Goal: Task Accomplishment & Management: Use online tool/utility

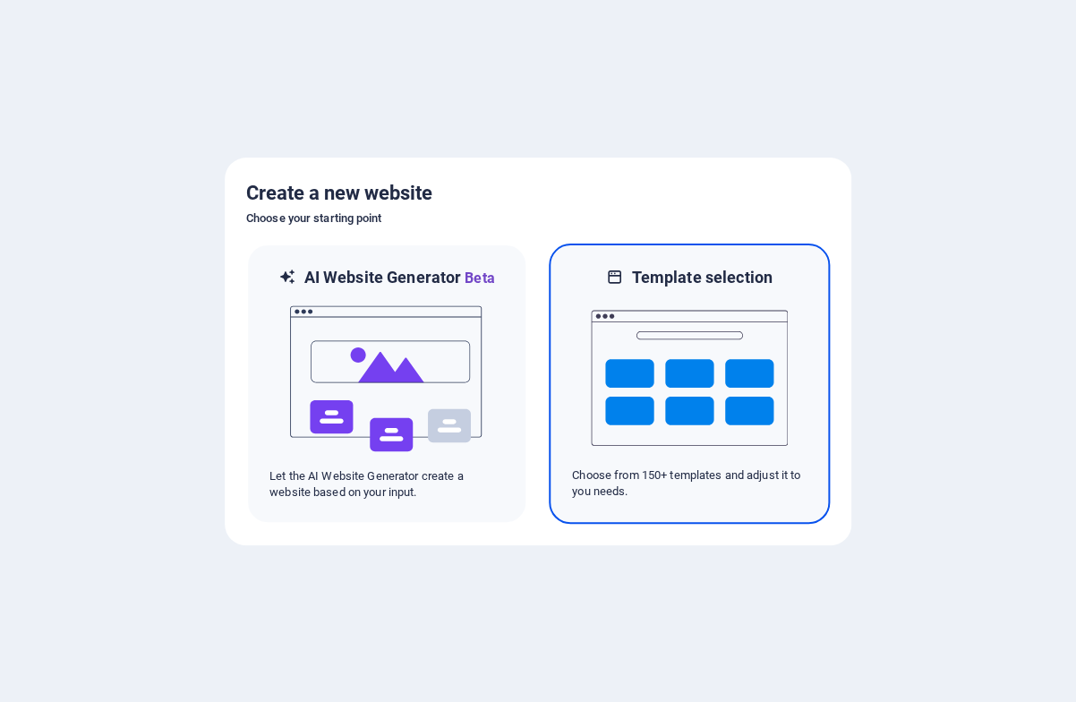
click at [663, 310] on img at bounding box center [689, 377] width 197 height 179
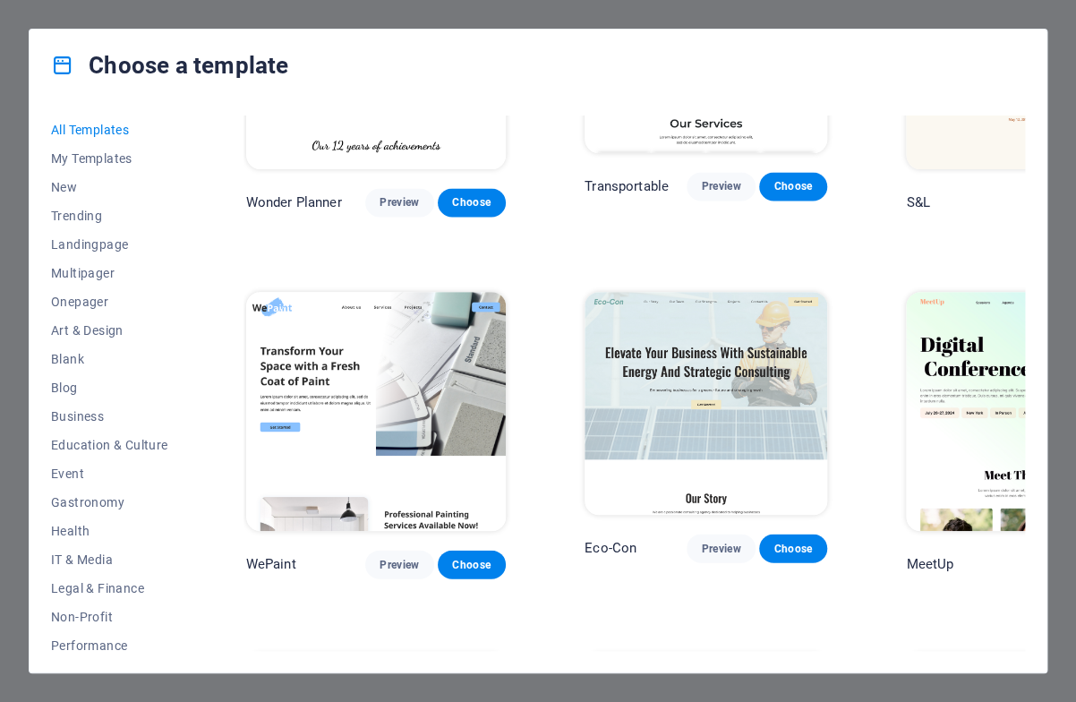
scroll to position [957, 1]
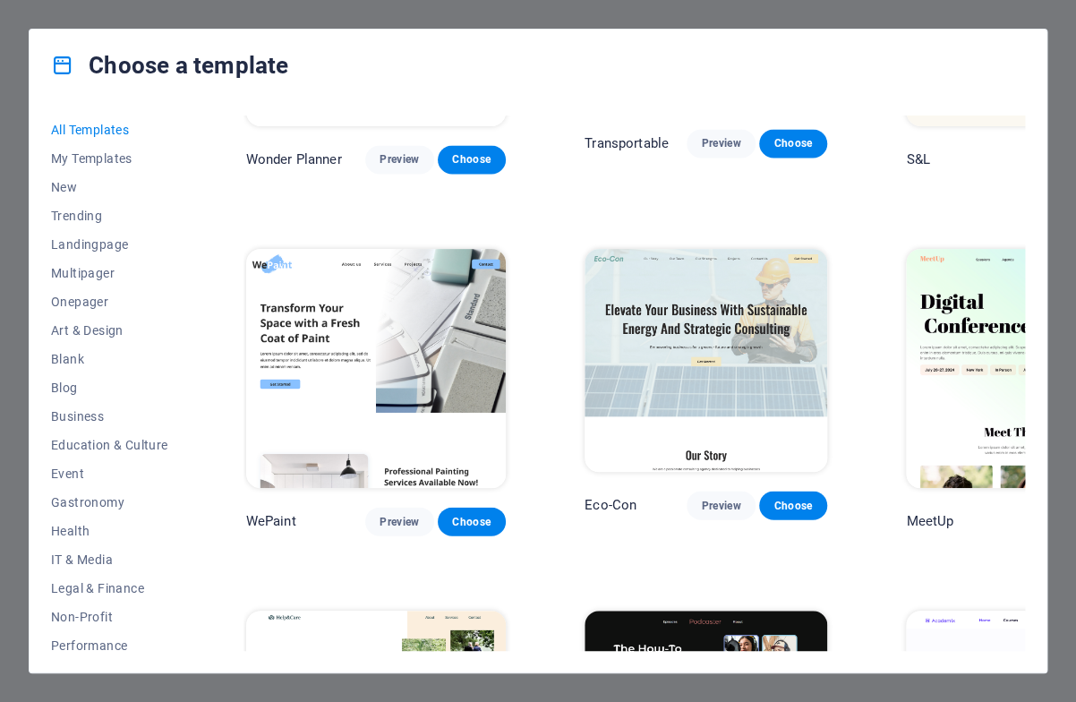
click at [378, 249] on img at bounding box center [376, 369] width 260 height 240
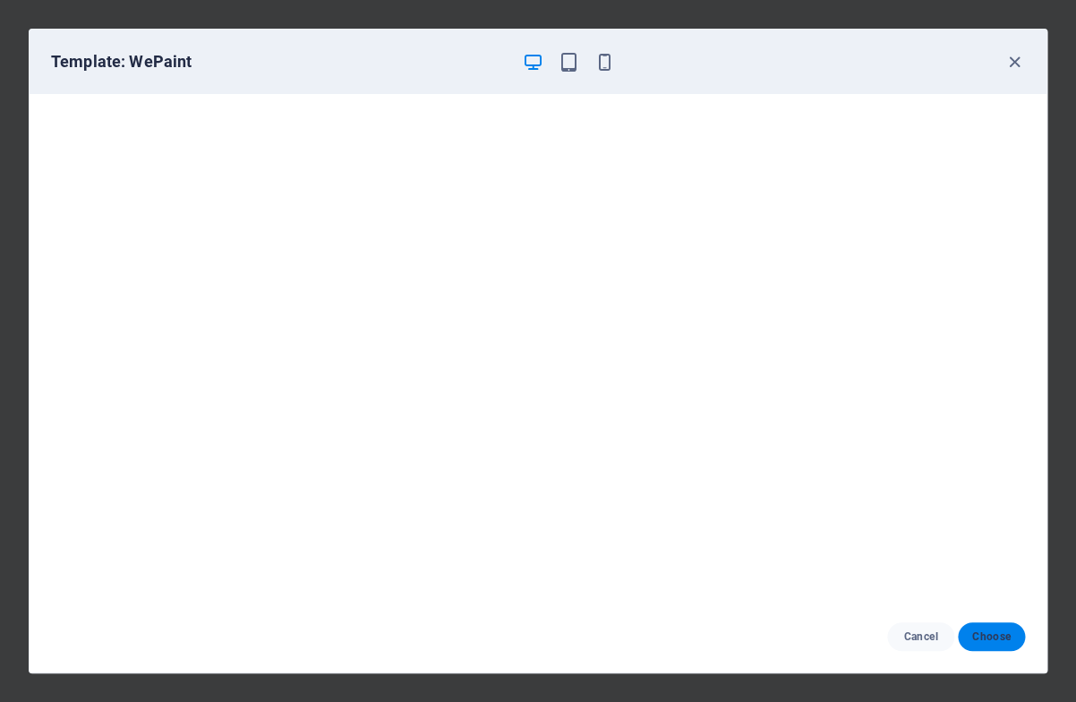
click at [987, 629] on span "Choose" at bounding box center [991, 636] width 38 height 14
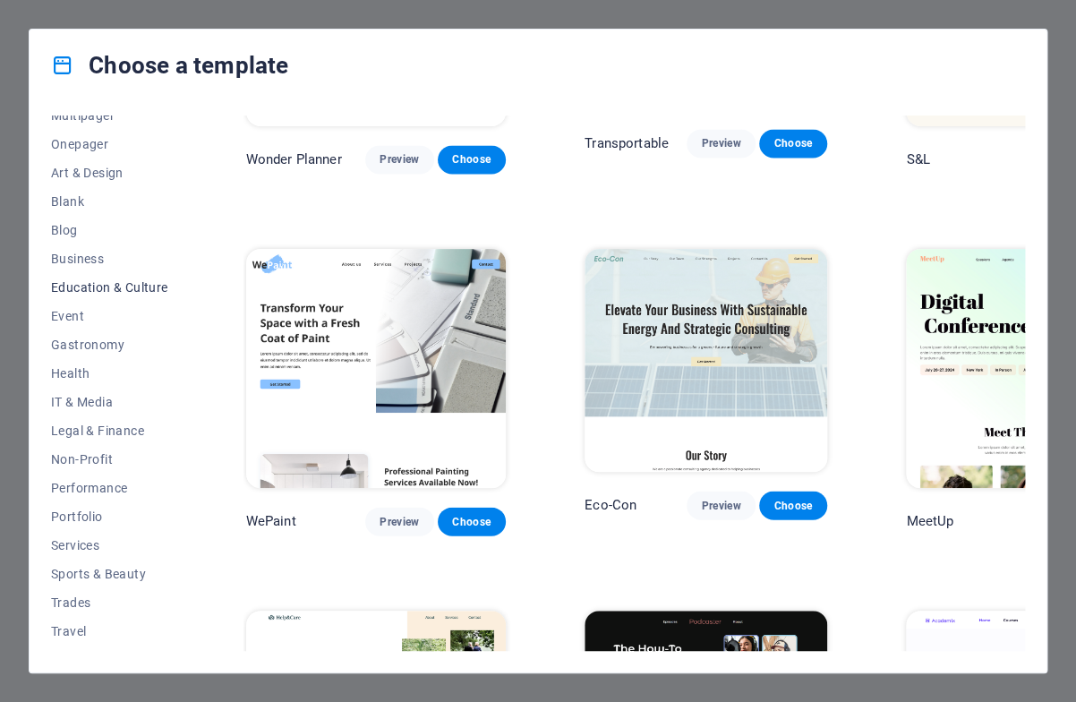
scroll to position [181, 0]
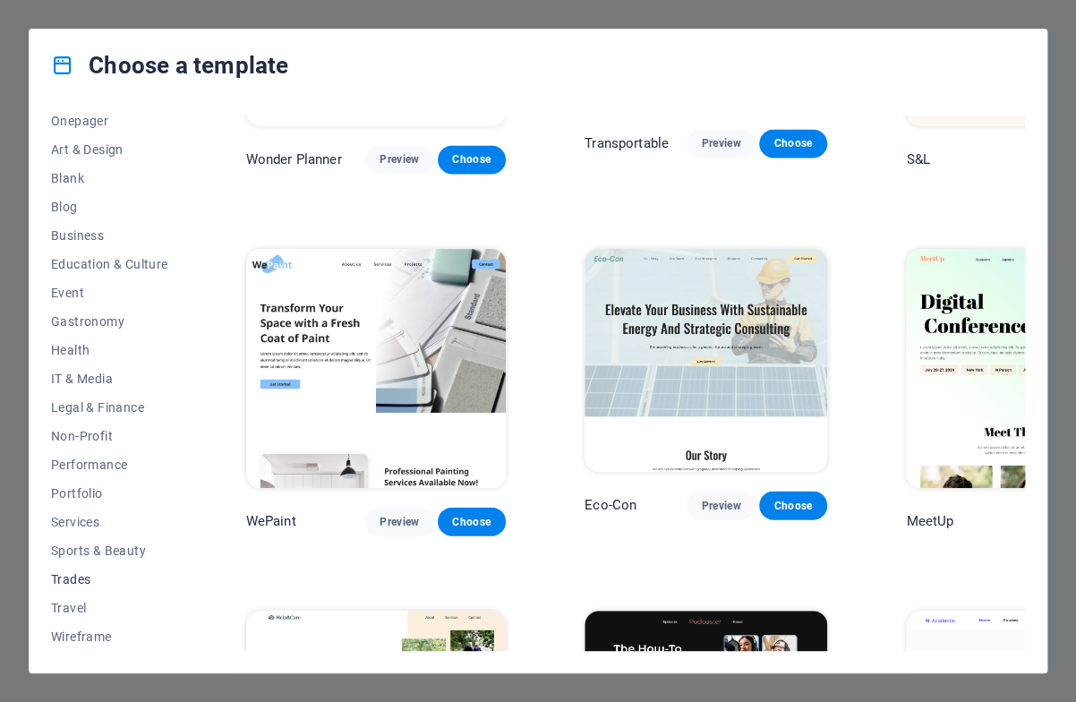
click at [82, 575] on span "Trades" at bounding box center [109, 579] width 117 height 14
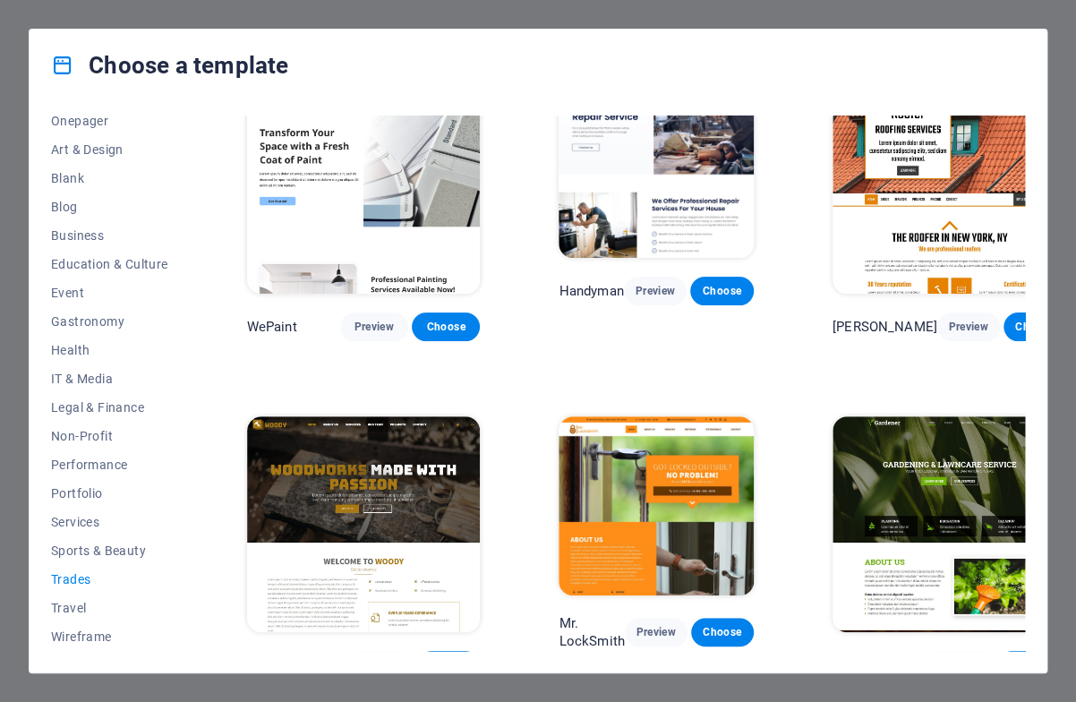
scroll to position [0, 0]
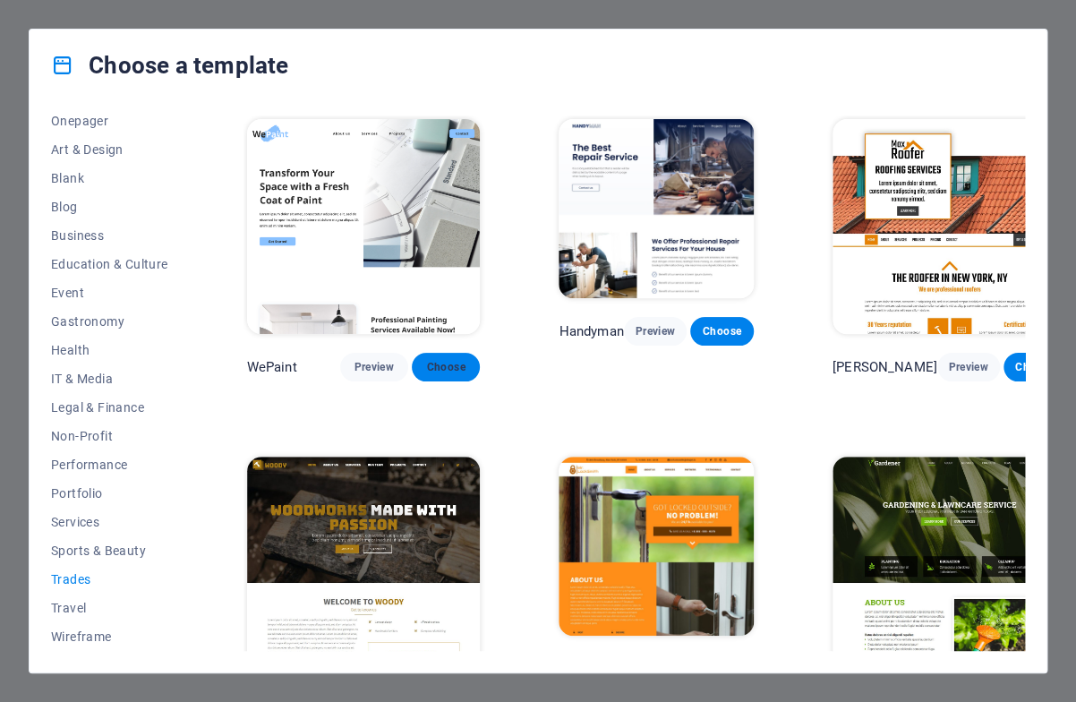
click at [432, 360] on span "Choose" at bounding box center [445, 367] width 39 height 14
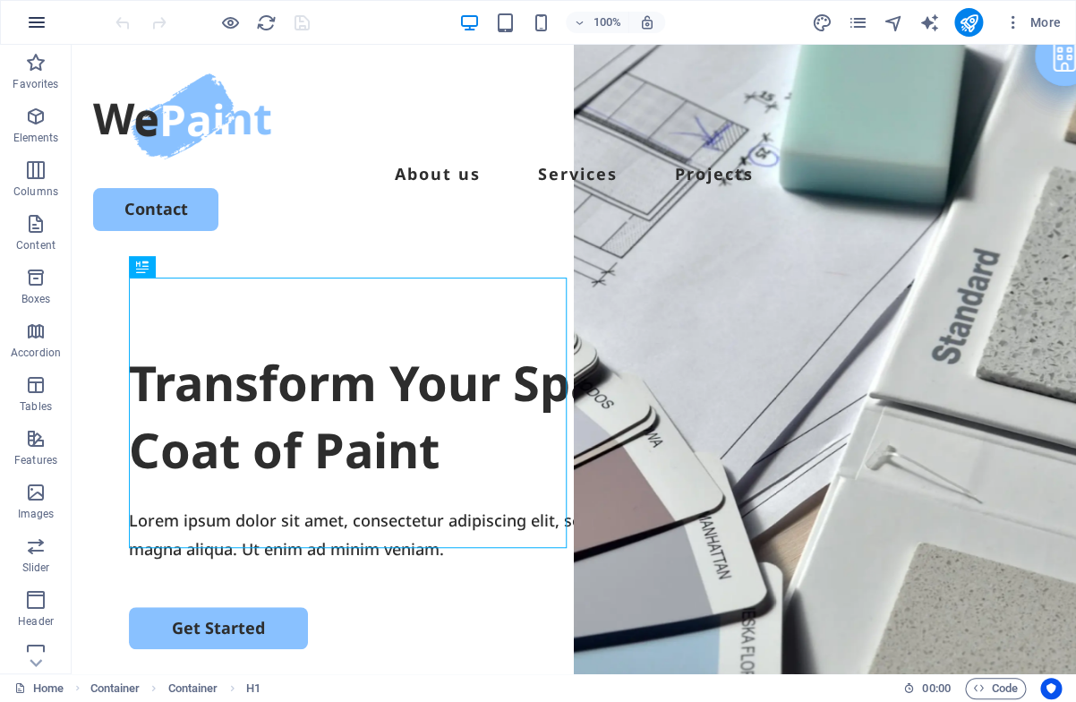
click at [40, 26] on icon "button" at bounding box center [36, 22] width 21 height 21
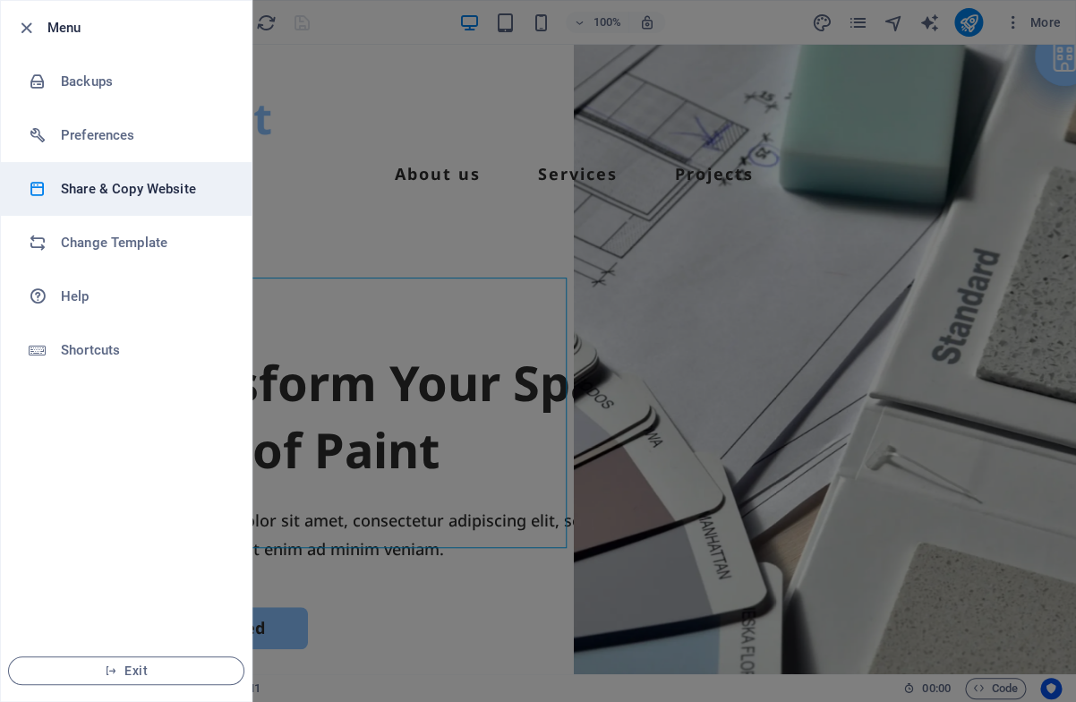
click at [112, 188] on h6 "Share & Copy Website" at bounding box center [144, 188] width 166 height 21
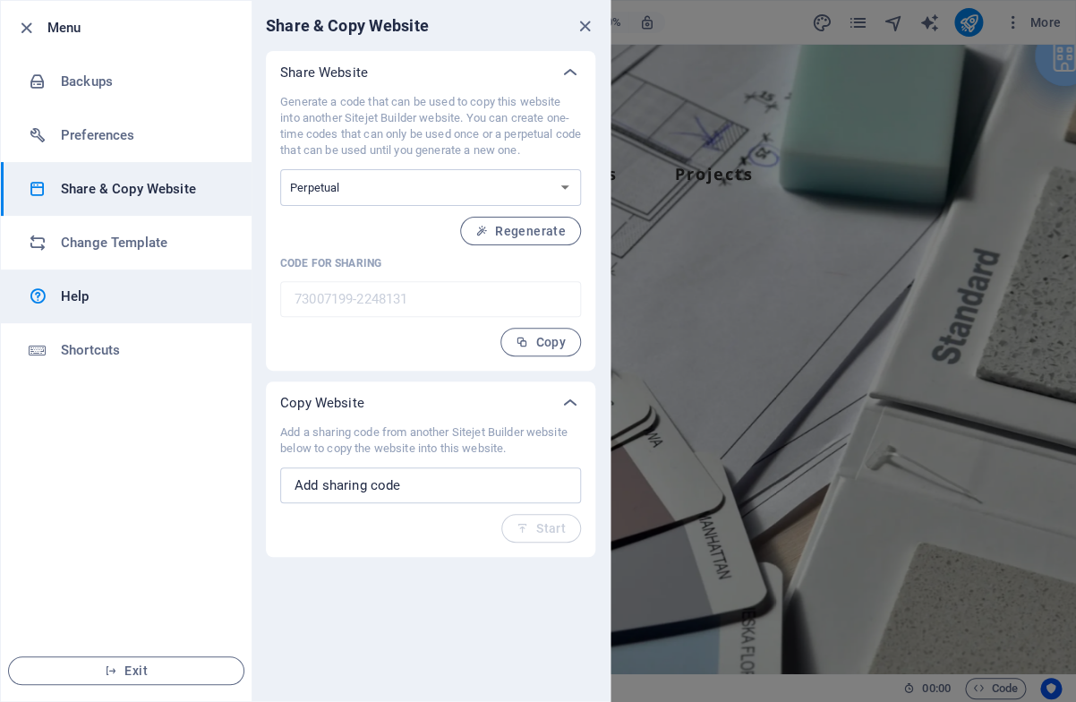
click at [152, 296] on h6 "Help" at bounding box center [144, 296] width 166 height 21
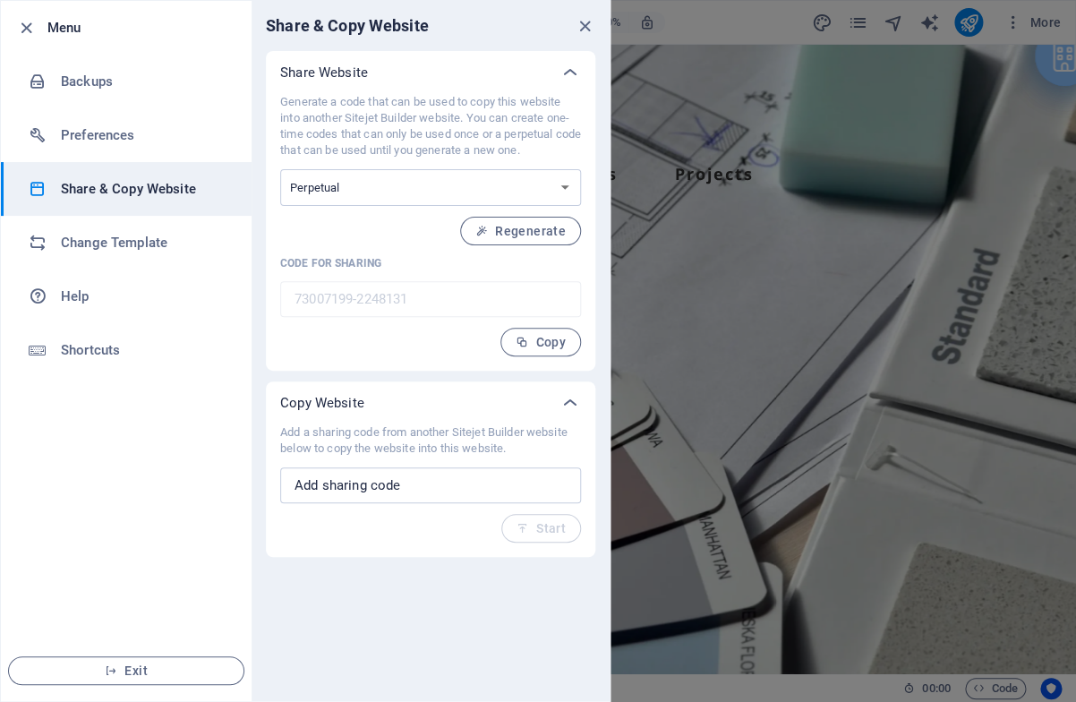
click at [1045, 24] on div at bounding box center [538, 351] width 1076 height 702
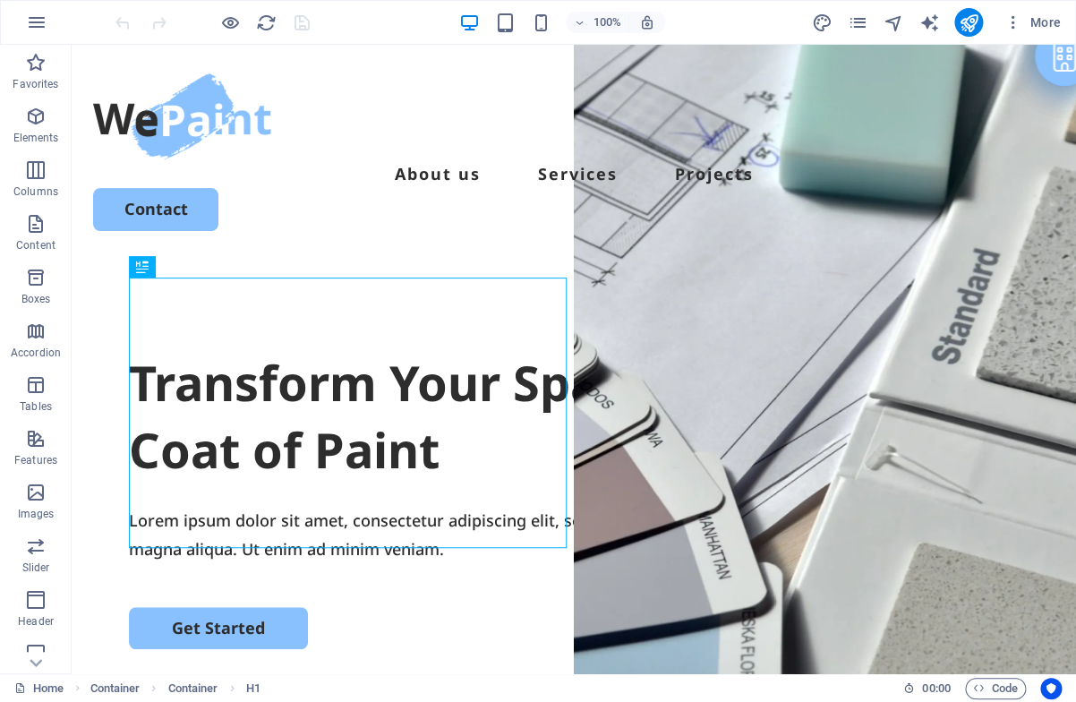
click at [1045, 24] on span "More" at bounding box center [1033, 22] width 56 height 18
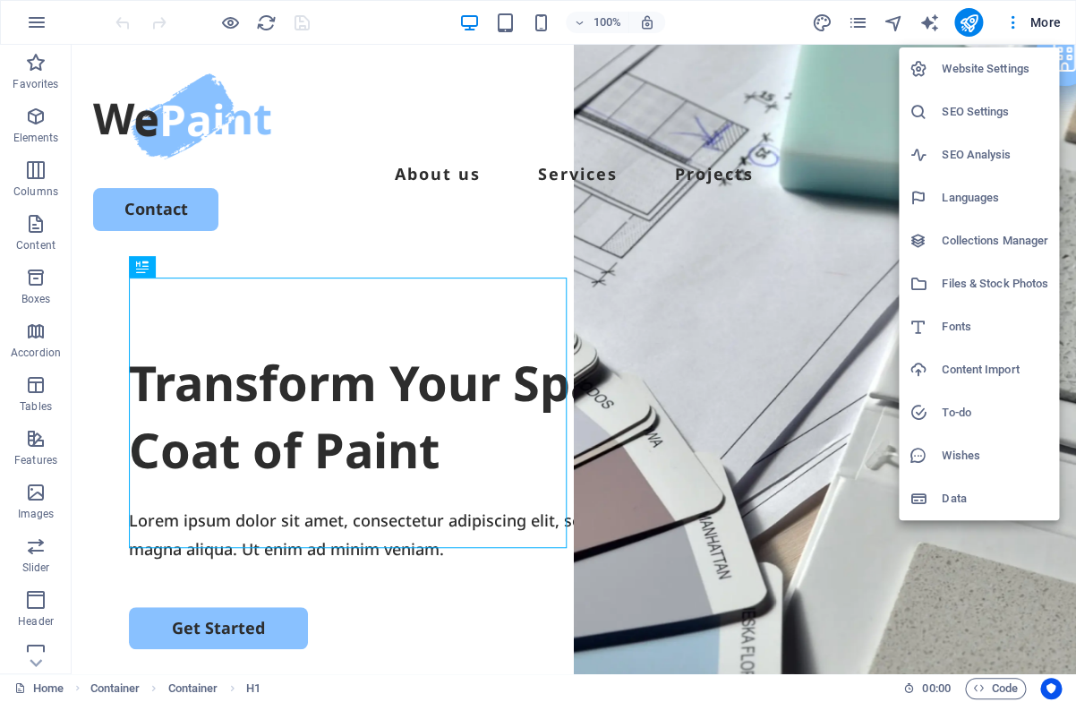
click at [1001, 368] on h6 "Content Import" at bounding box center [995, 369] width 107 height 21
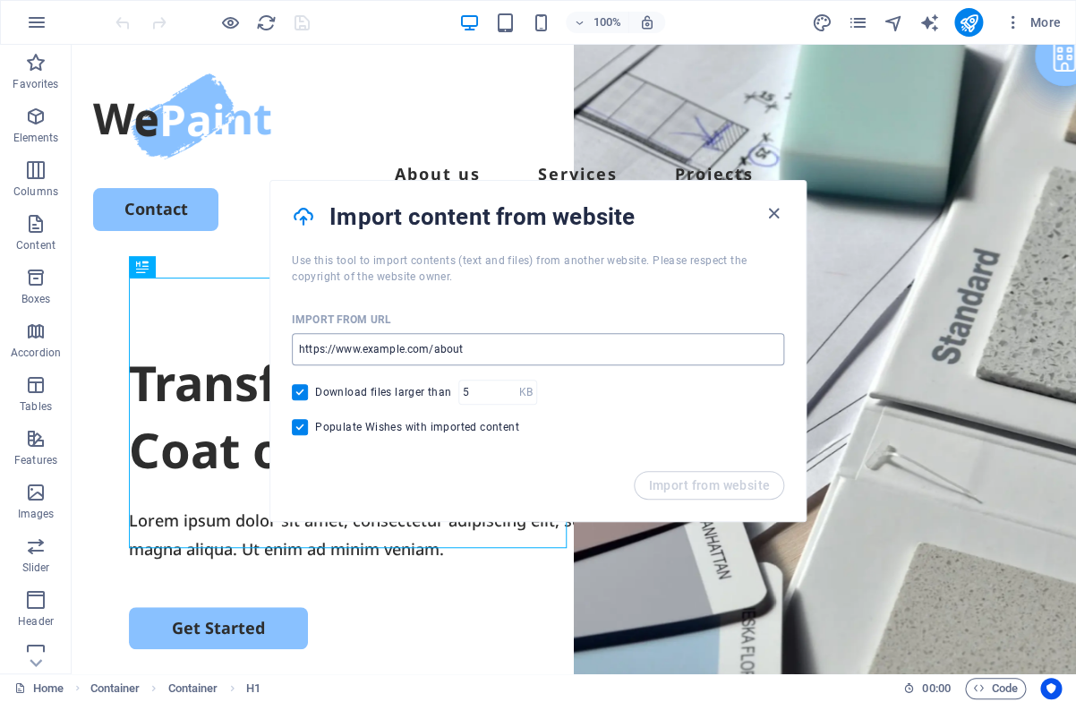
click at [474, 352] on input "url" at bounding box center [538, 349] width 492 height 32
drag, startPoint x: 474, startPoint y: 352, endPoint x: 437, endPoint y: 351, distance: 37.6
click at [437, 351] on input "url" at bounding box center [538, 349] width 492 height 32
drag, startPoint x: 473, startPoint y: 354, endPoint x: 426, endPoint y: 355, distance: 46.6
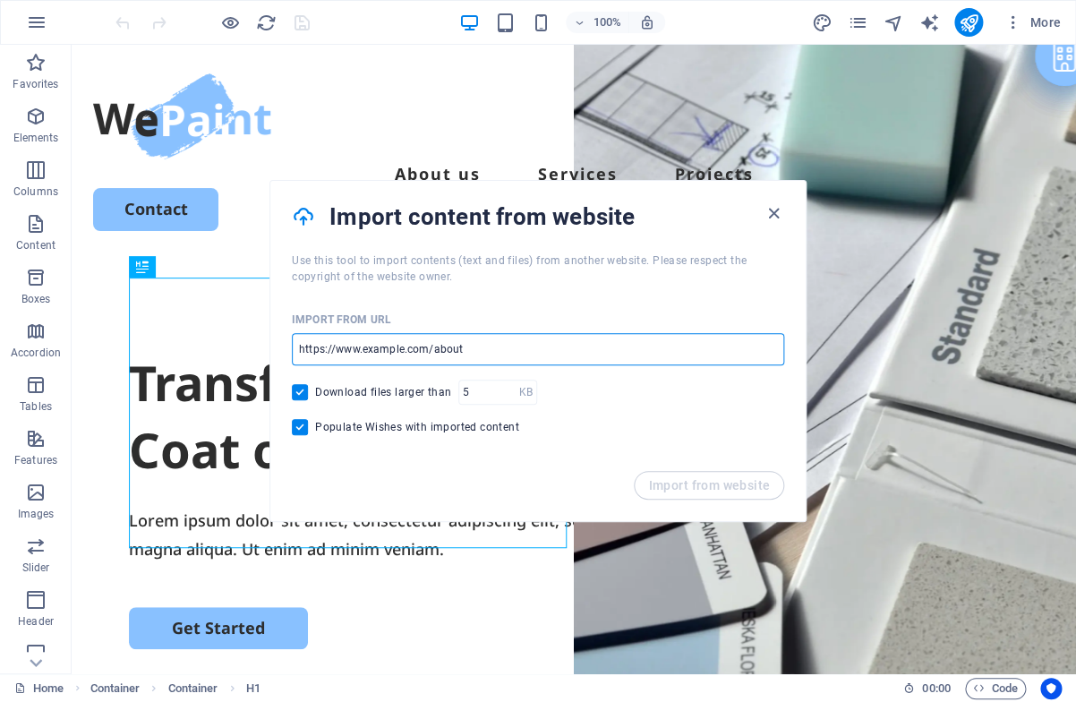
click at [426, 355] on input "url" at bounding box center [538, 349] width 492 height 32
click at [338, 352] on input "url" at bounding box center [538, 349] width 492 height 32
type input "[URL][DOMAIN_NAME]"
click at [684, 485] on span "Import from website" at bounding box center [709, 485] width 122 height 14
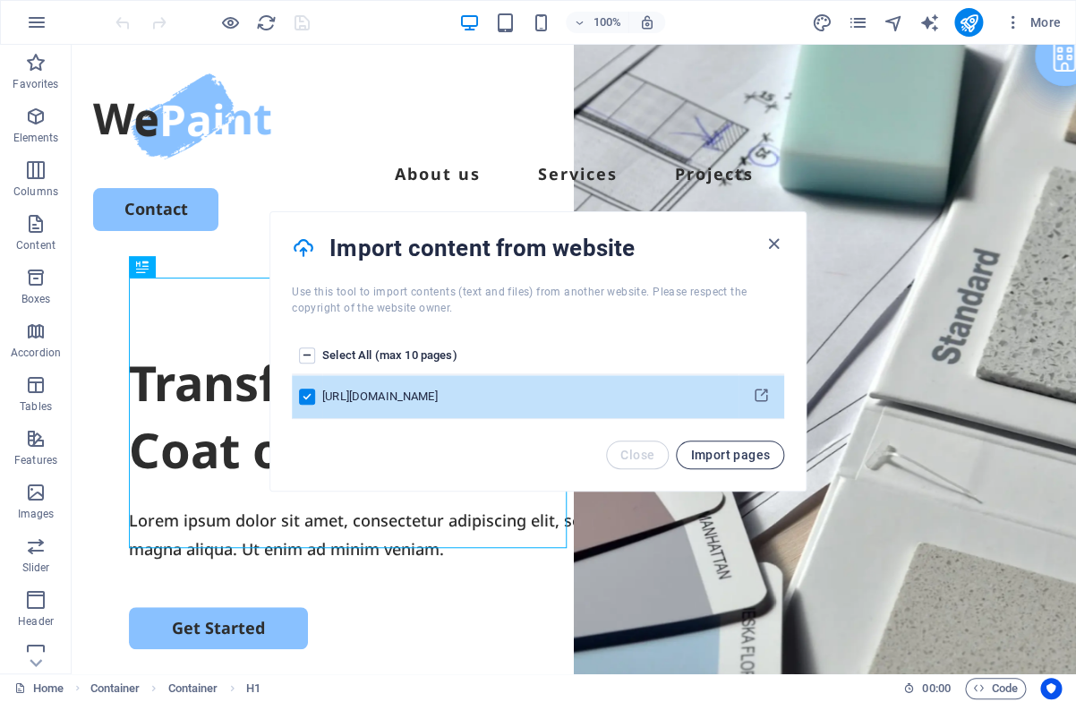
click at [727, 454] on span "Import pages" at bounding box center [730, 455] width 80 height 14
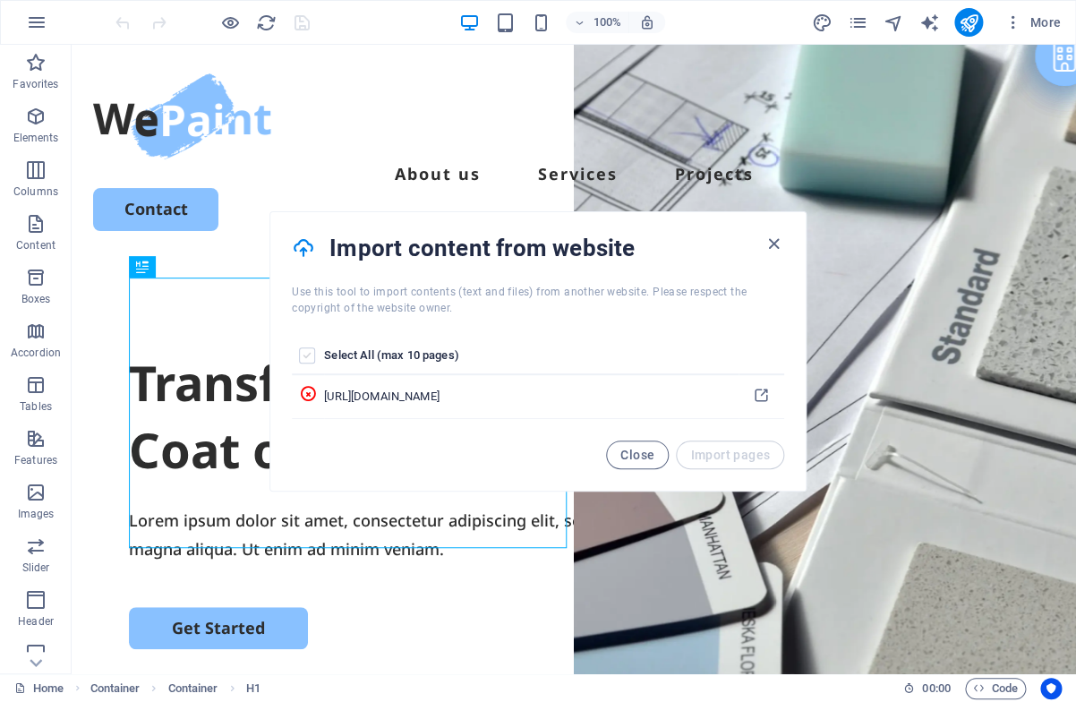
click at [304, 357] on label "pages list" at bounding box center [307, 355] width 16 height 16
click at [0, 0] on input "pages list" at bounding box center [0, 0] width 0 height 0
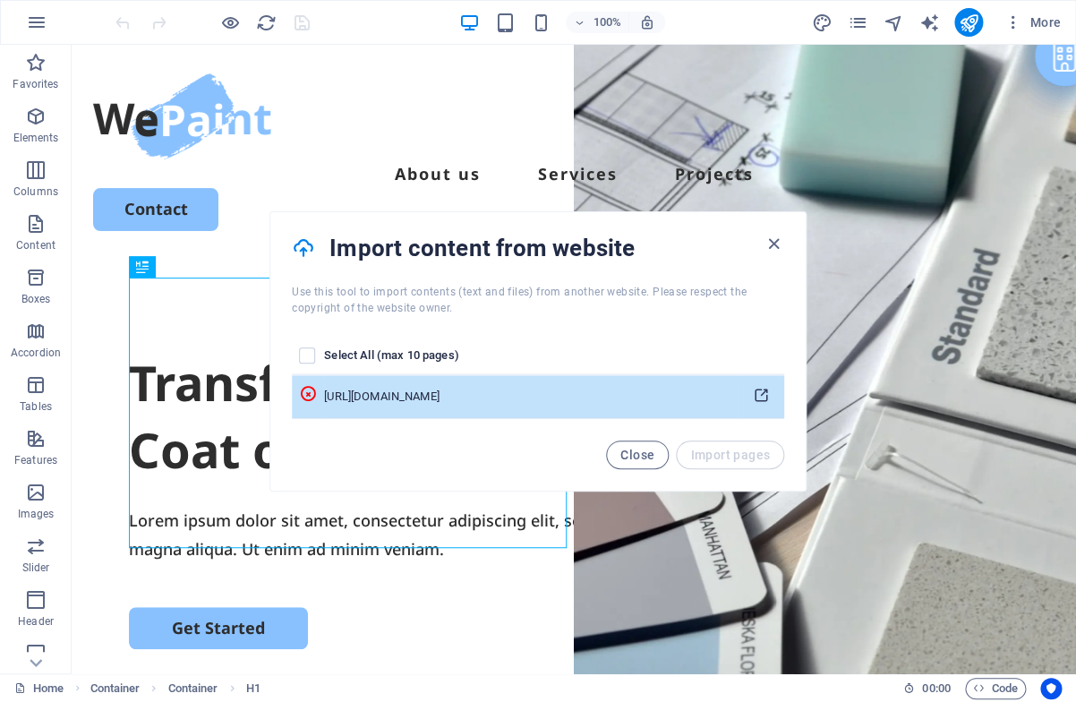
click at [764, 401] on icon "pages list" at bounding box center [761, 396] width 17 height 17
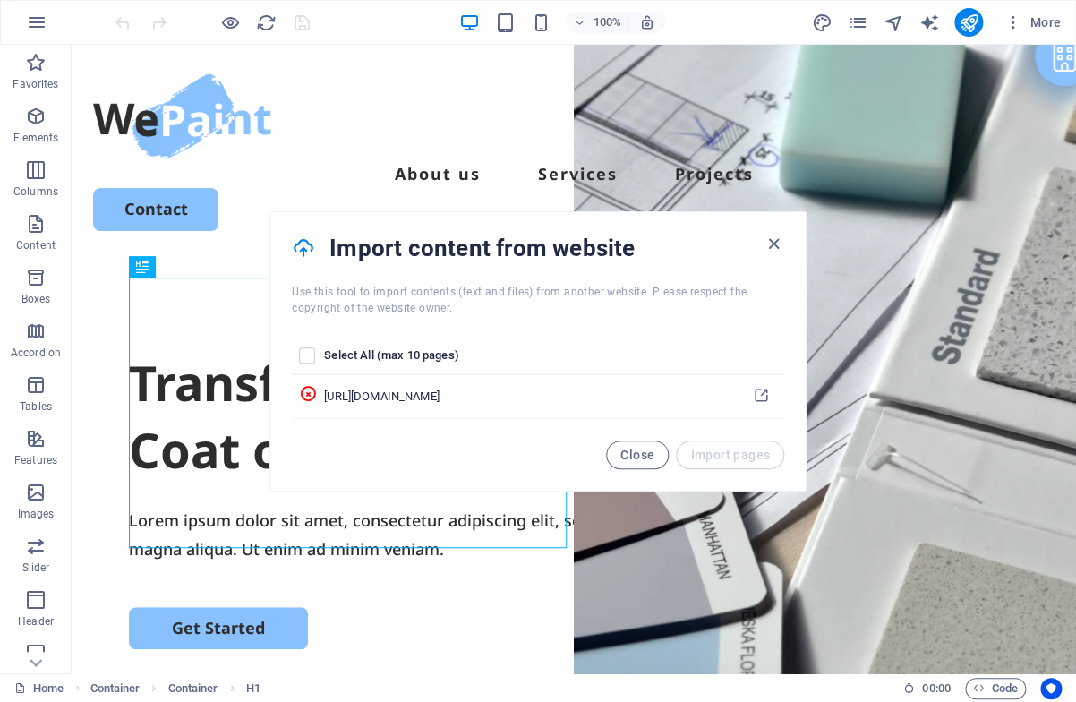
click at [340, 453] on div "Close Import pages" at bounding box center [537, 465] width 535 height 50
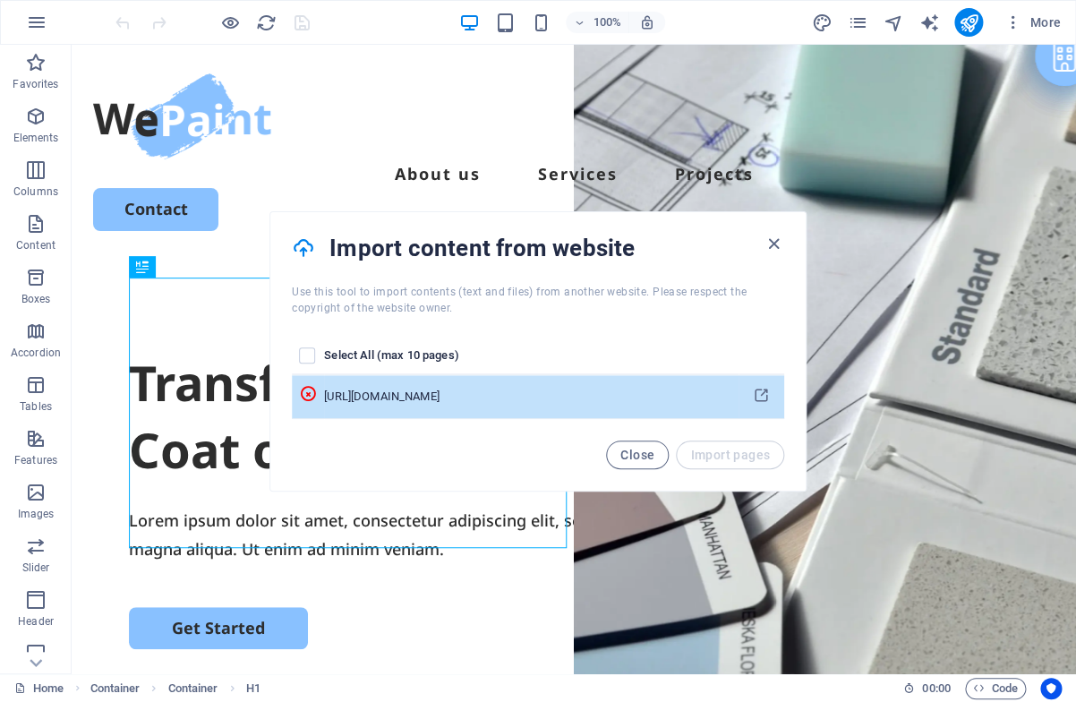
click at [443, 400] on div "[URL][DOMAIN_NAME]" at bounding box center [527, 397] width 406 height 16
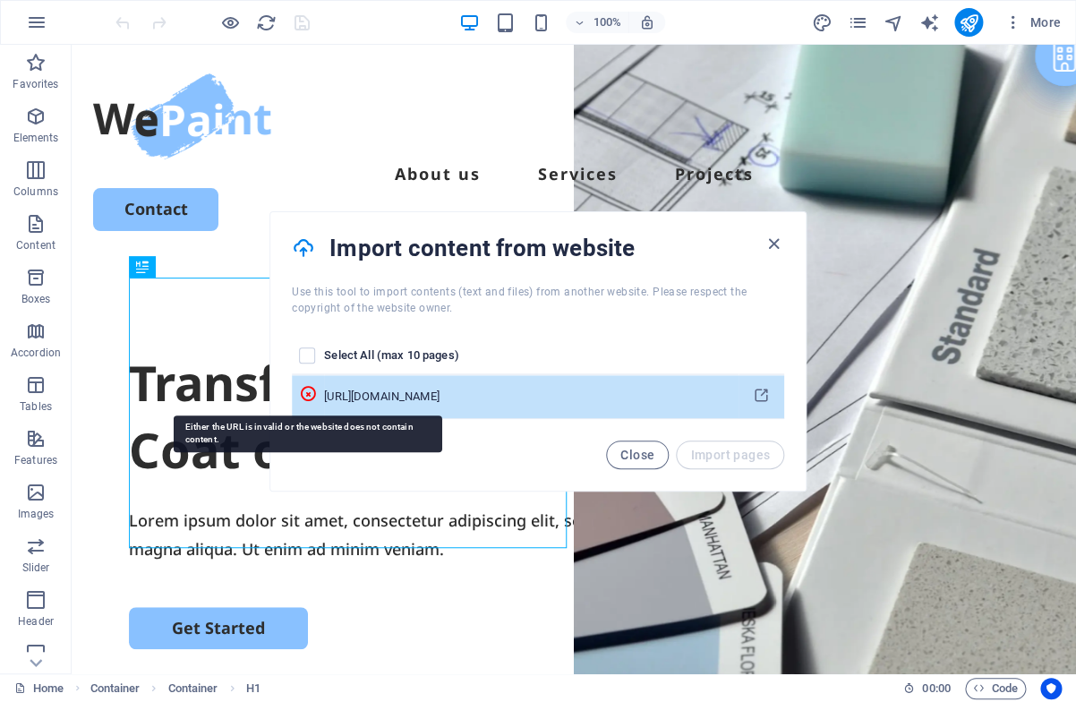
click at [306, 395] on icon "pages list" at bounding box center [308, 394] width 18 height 18
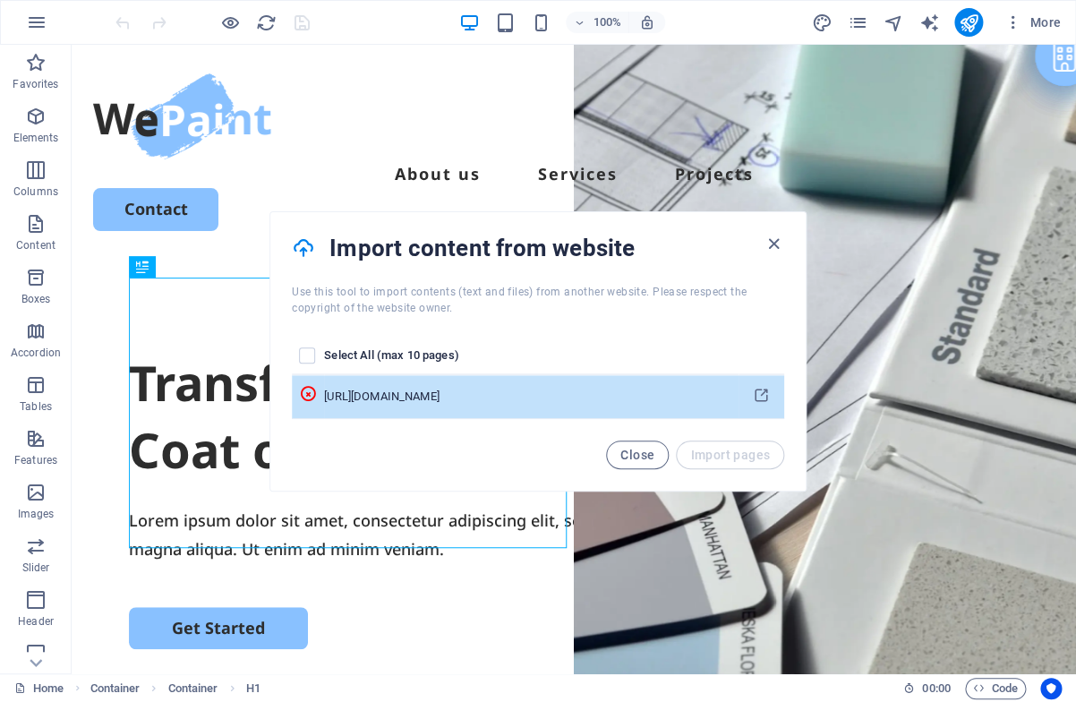
click at [459, 399] on div "[URL][DOMAIN_NAME]" at bounding box center [527, 397] width 406 height 16
click at [446, 399] on div "[URL][DOMAIN_NAME]" at bounding box center [527, 397] width 406 height 16
click at [435, 399] on div "[URL][DOMAIN_NAME]" at bounding box center [527, 397] width 406 height 16
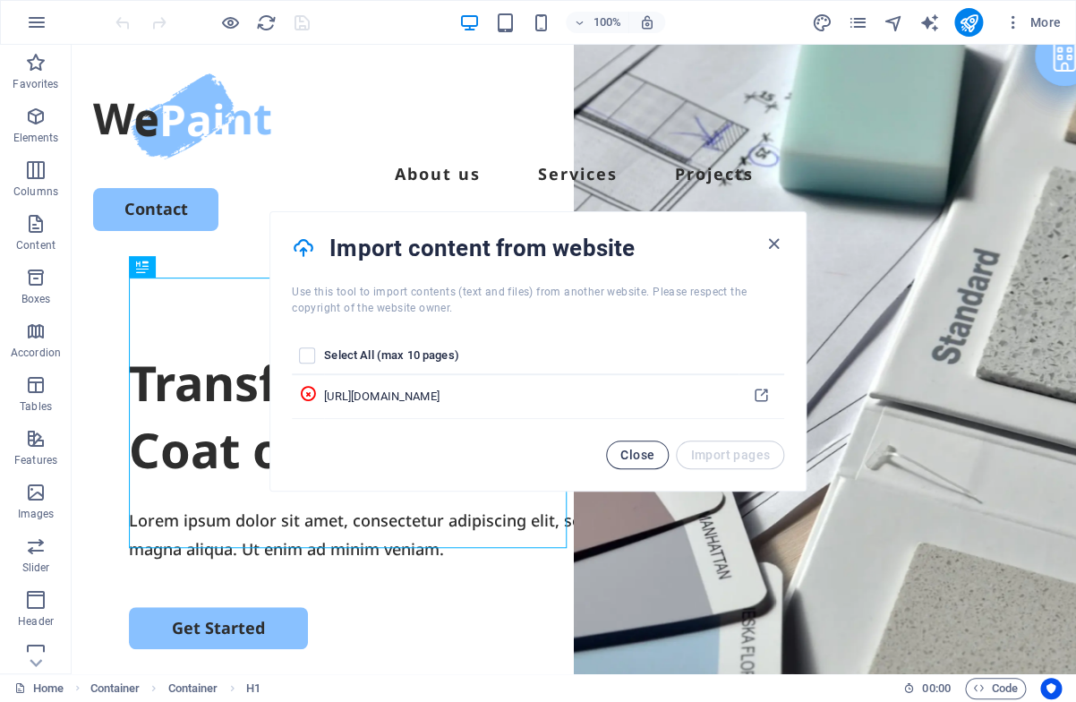
click at [637, 457] on span "Close" at bounding box center [637, 455] width 34 height 14
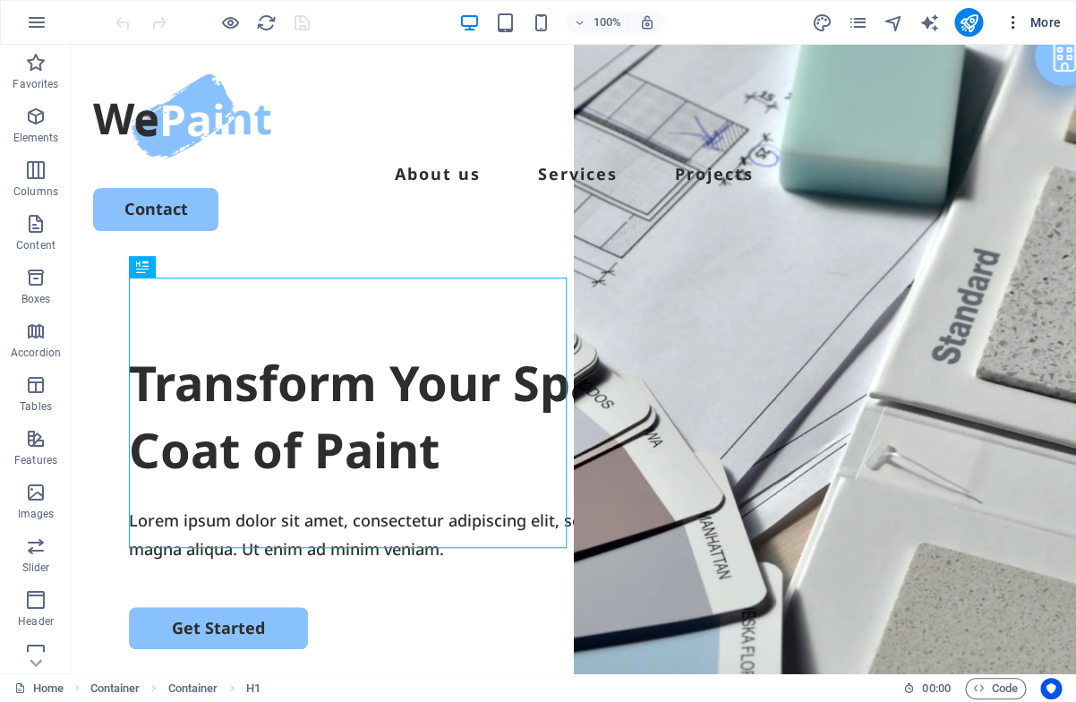
click at [1039, 24] on span "More" at bounding box center [1033, 22] width 56 height 18
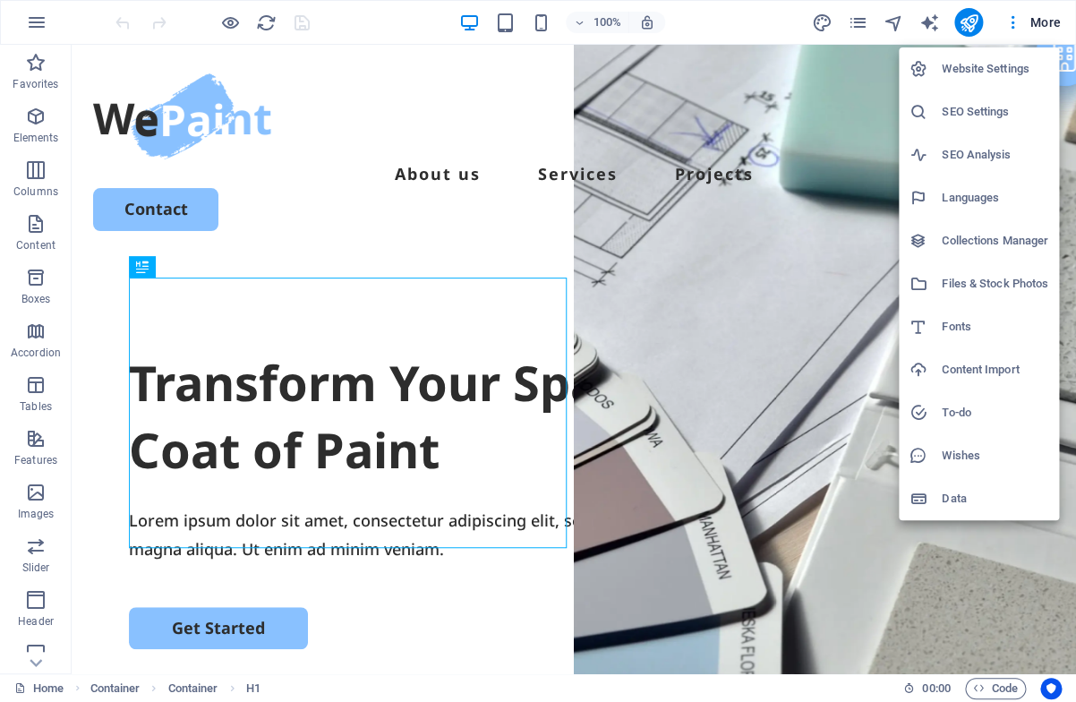
click at [983, 367] on h6 "Content Import" at bounding box center [995, 369] width 107 height 21
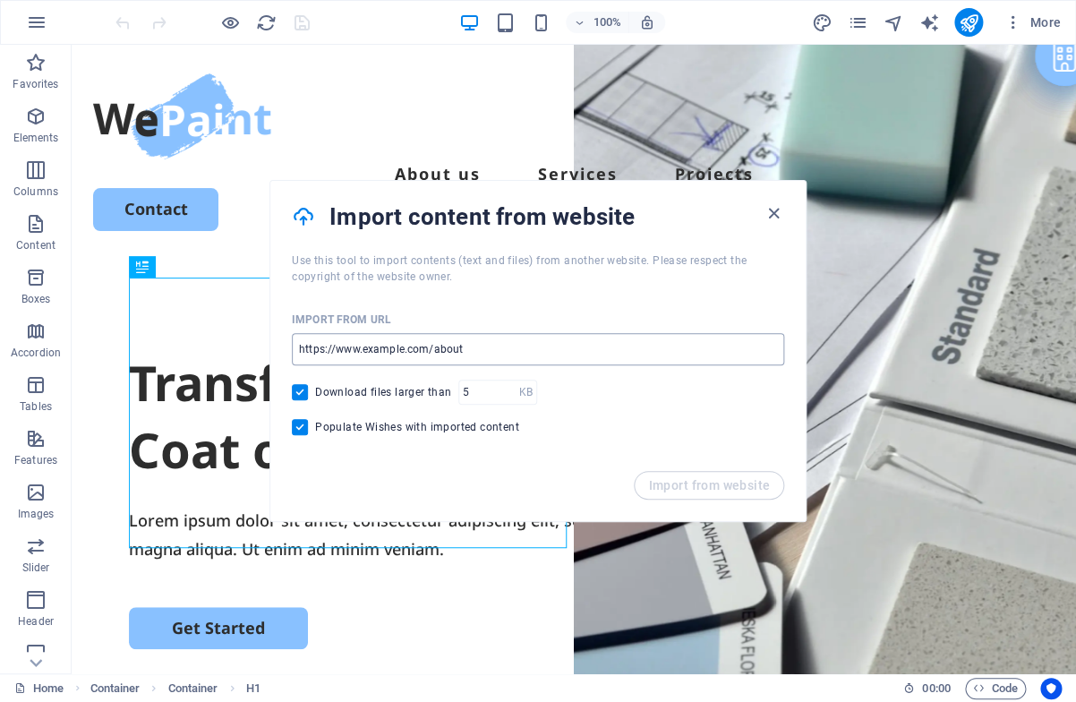
click at [331, 351] on input "url" at bounding box center [538, 349] width 492 height 32
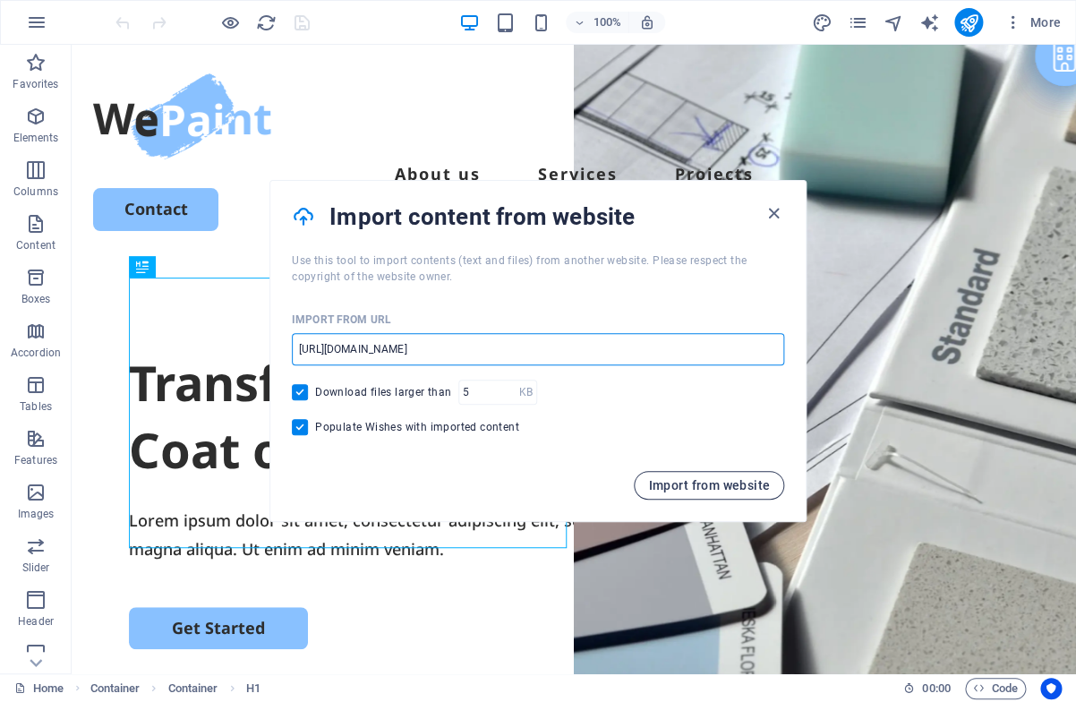
type input "[URL][DOMAIN_NAME]"
click at [696, 484] on span "Import from website" at bounding box center [709, 485] width 122 height 14
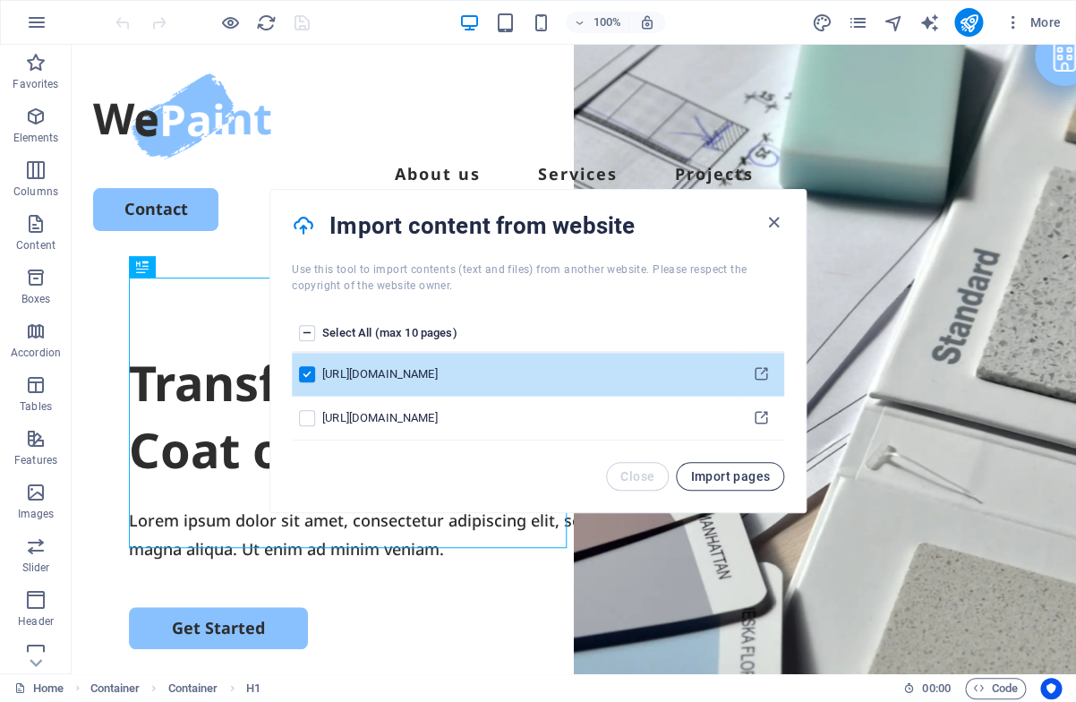
click at [714, 476] on span "Import pages" at bounding box center [730, 476] width 80 height 14
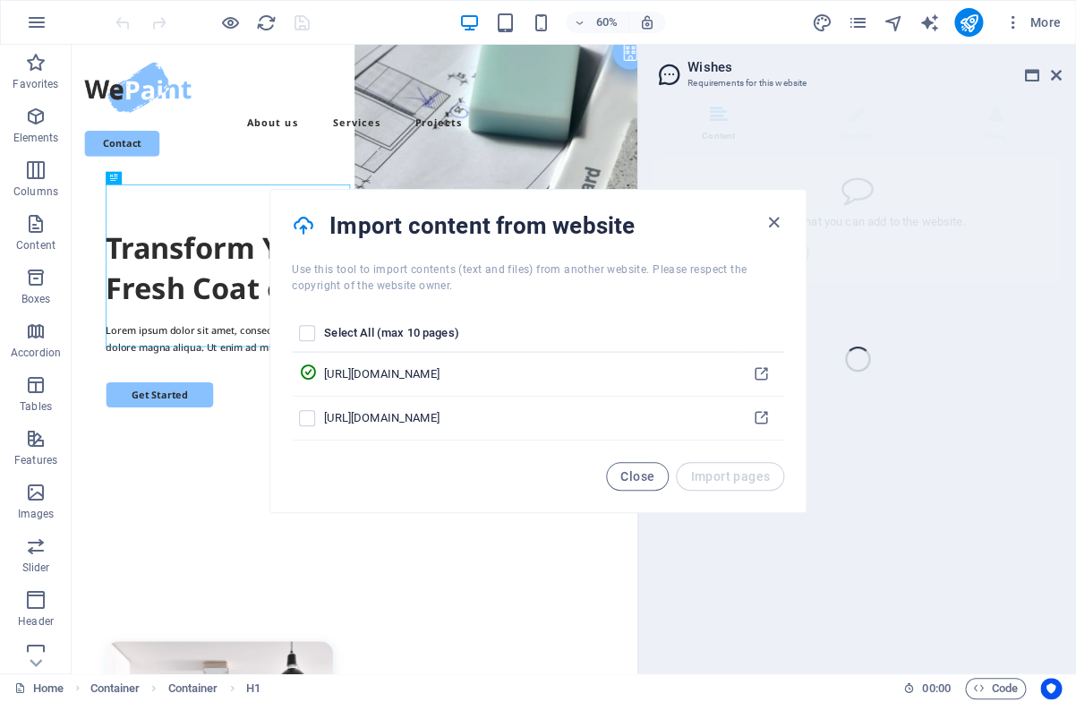
scroll to position [194, 0]
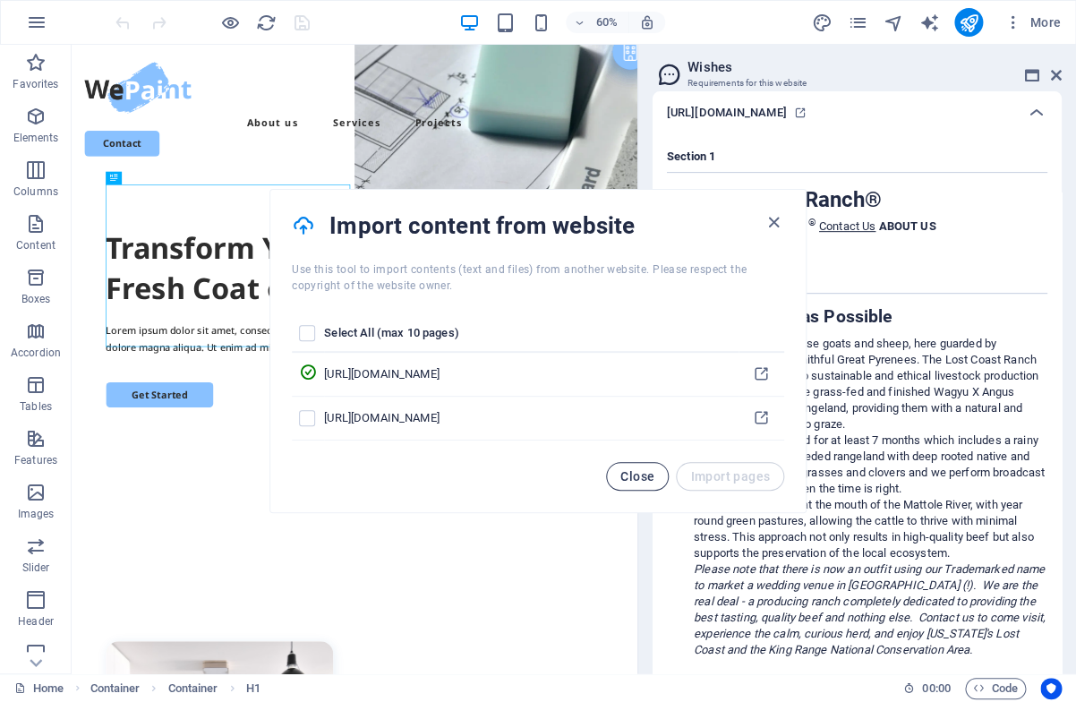
click at [642, 466] on button "Close" at bounding box center [637, 476] width 63 height 29
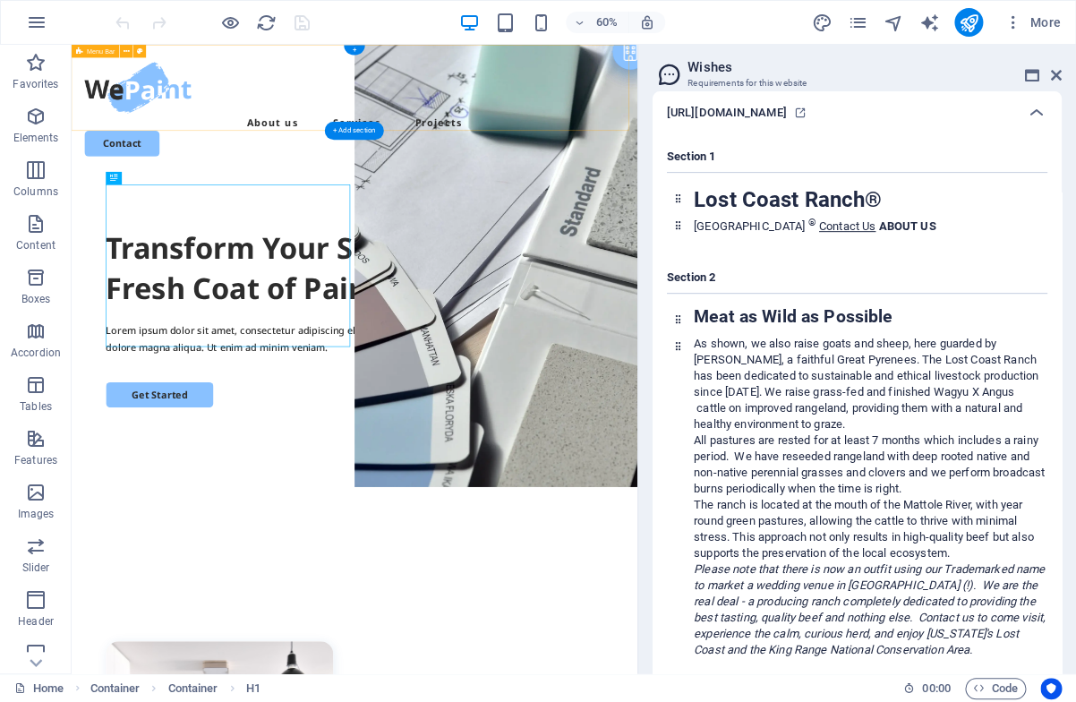
click at [413, 135] on div "Menu About us Services Projects Contact" at bounding box center [543, 152] width 943 height 215
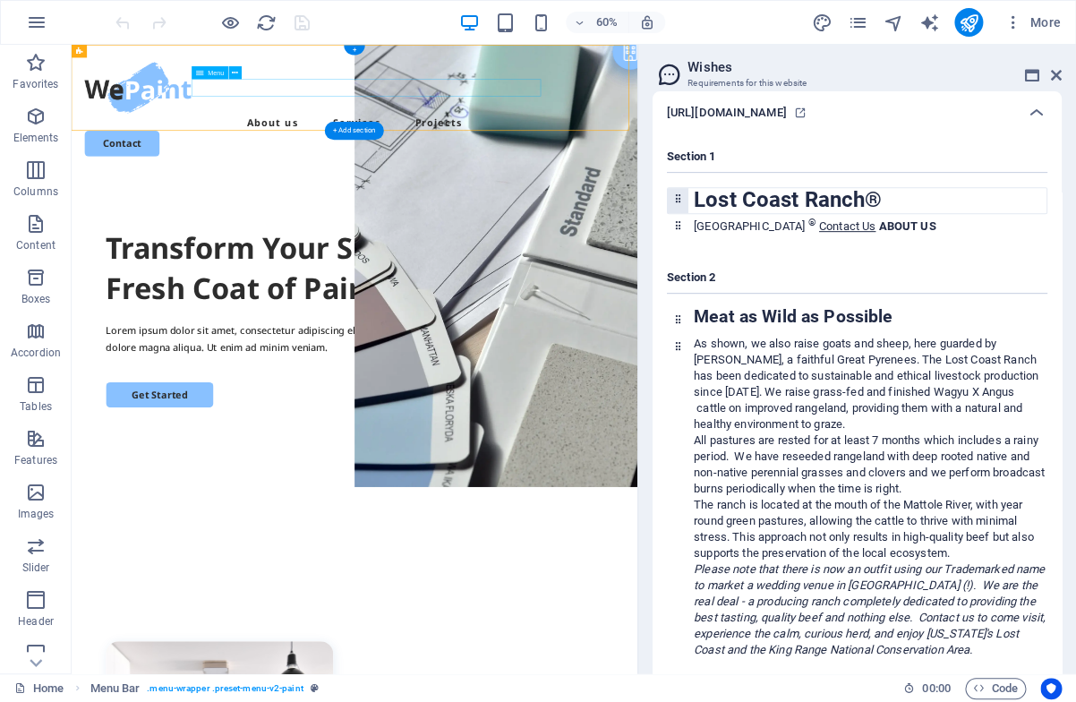
click at [374, 159] on nav "About us Services Projects" at bounding box center [543, 173] width 900 height 29
click at [425, 159] on div "Menu About us Services Projects Contact" at bounding box center [543, 152] width 943 height 215
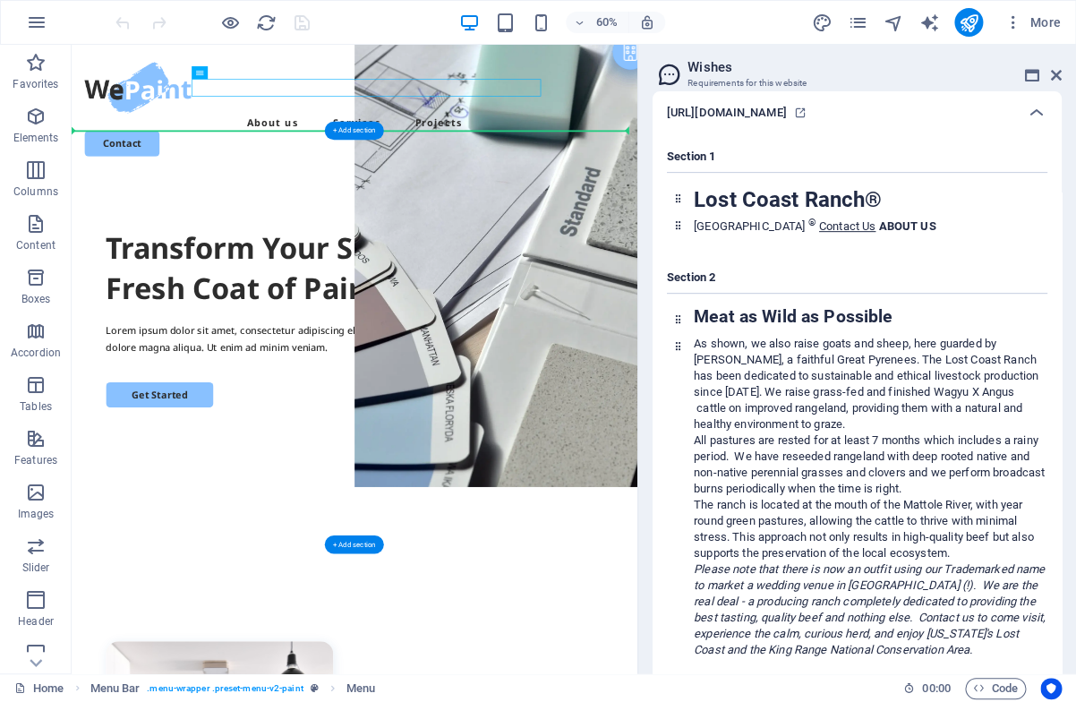
drag, startPoint x: 312, startPoint y: 109, endPoint x: 361, endPoint y: 240, distance: 139.7
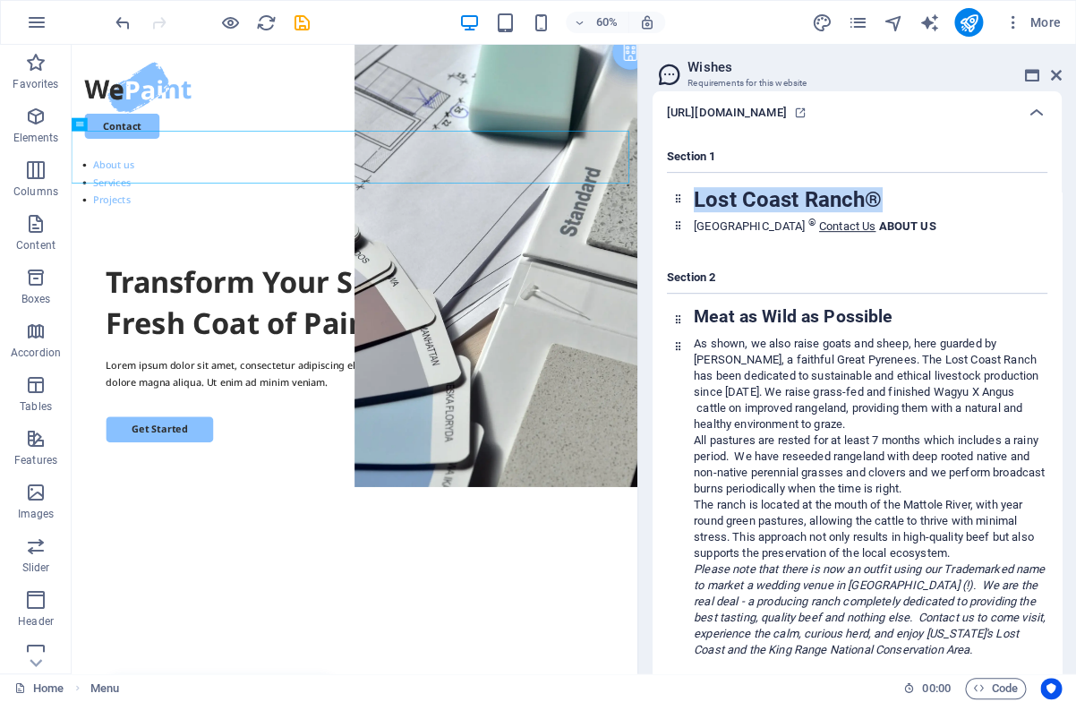
drag, startPoint x: 899, startPoint y: 198, endPoint x: 653, endPoint y: 201, distance: 246.2
copy h1 "Lost Coast Ranch®"
click at [184, 124] on div at bounding box center [543, 116] width 900 height 86
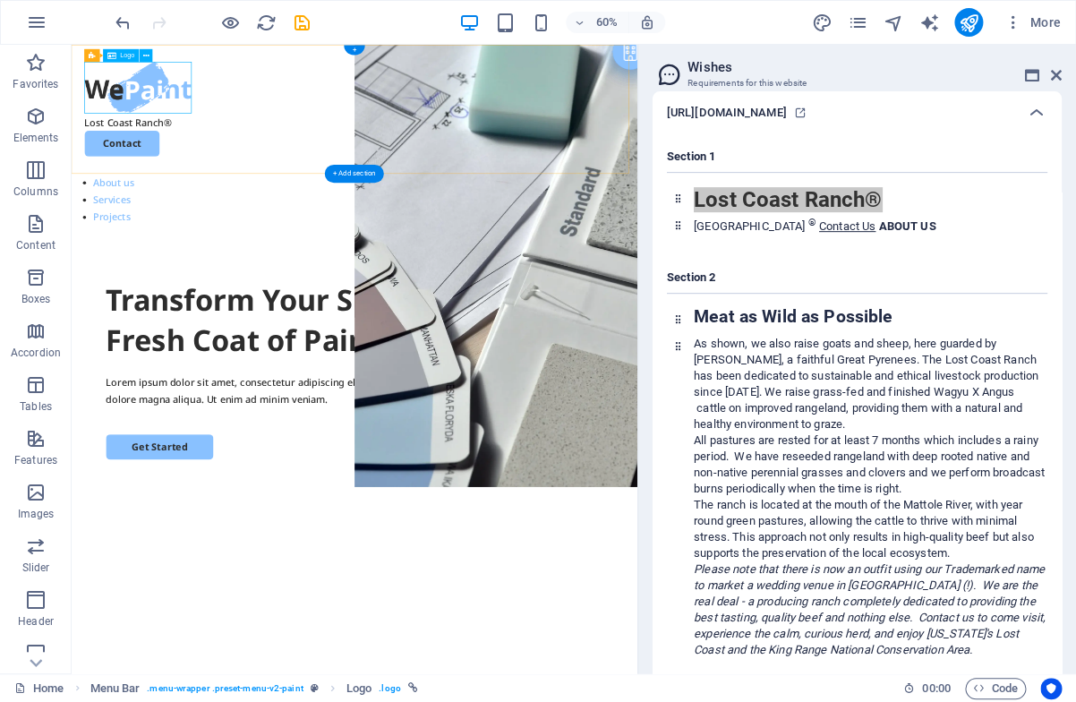
click at [221, 122] on div at bounding box center [543, 116] width 900 height 86
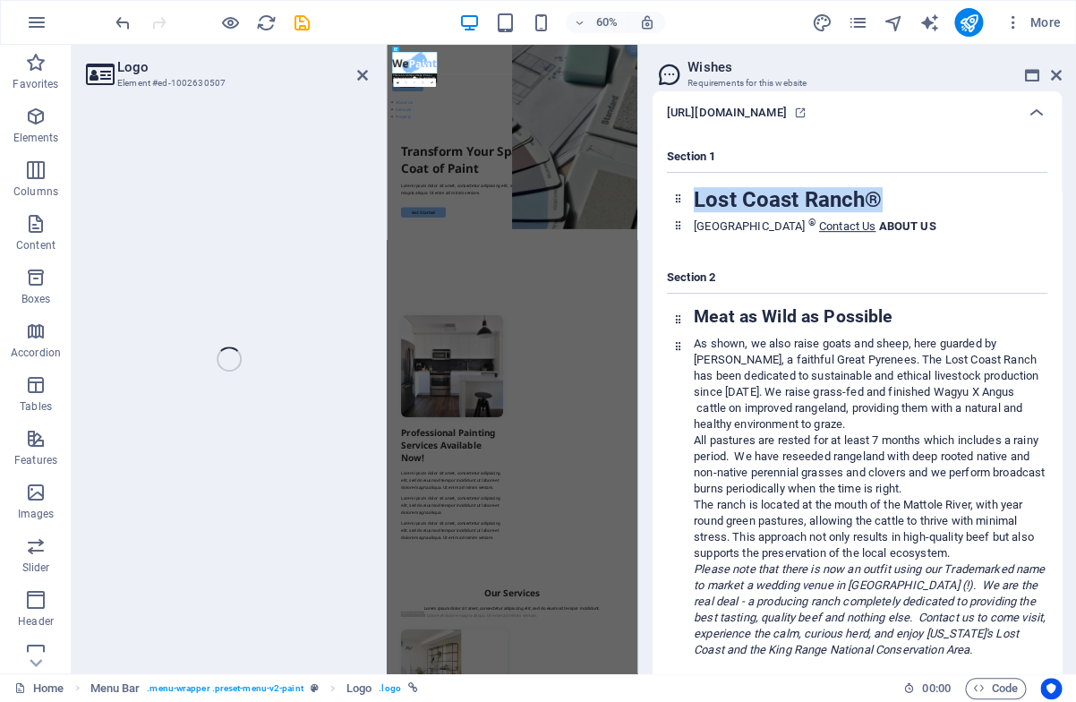
select select "px"
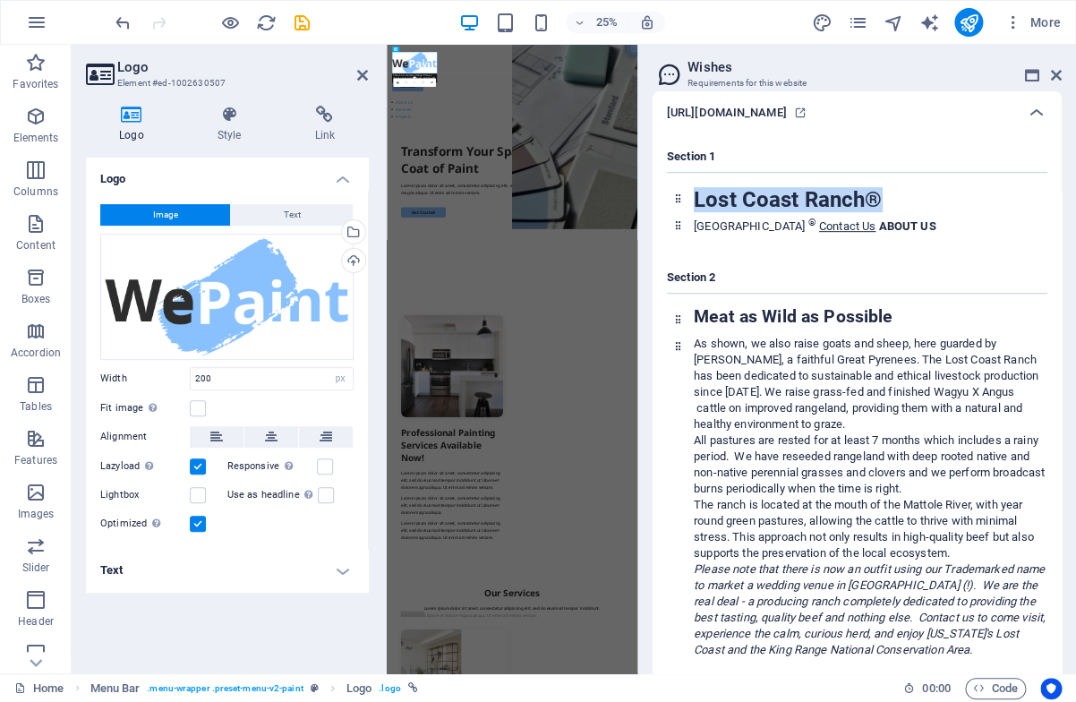
click at [161, 90] on h3 "Element #ed-1002630507" at bounding box center [224, 83] width 215 height 16
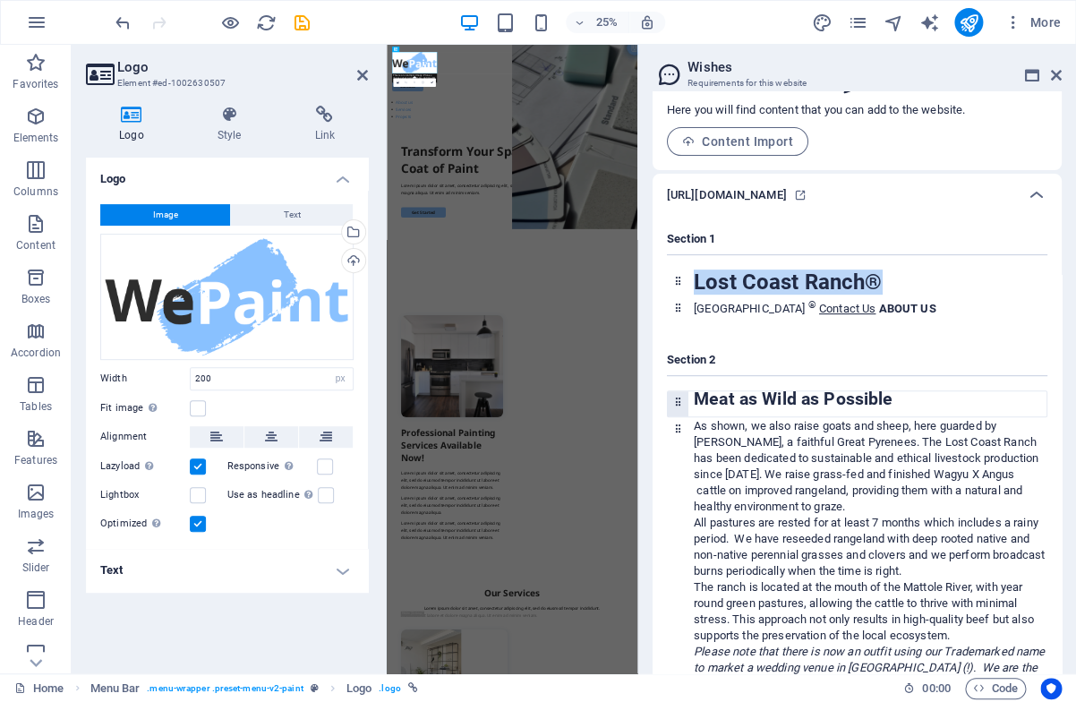
scroll to position [0, 0]
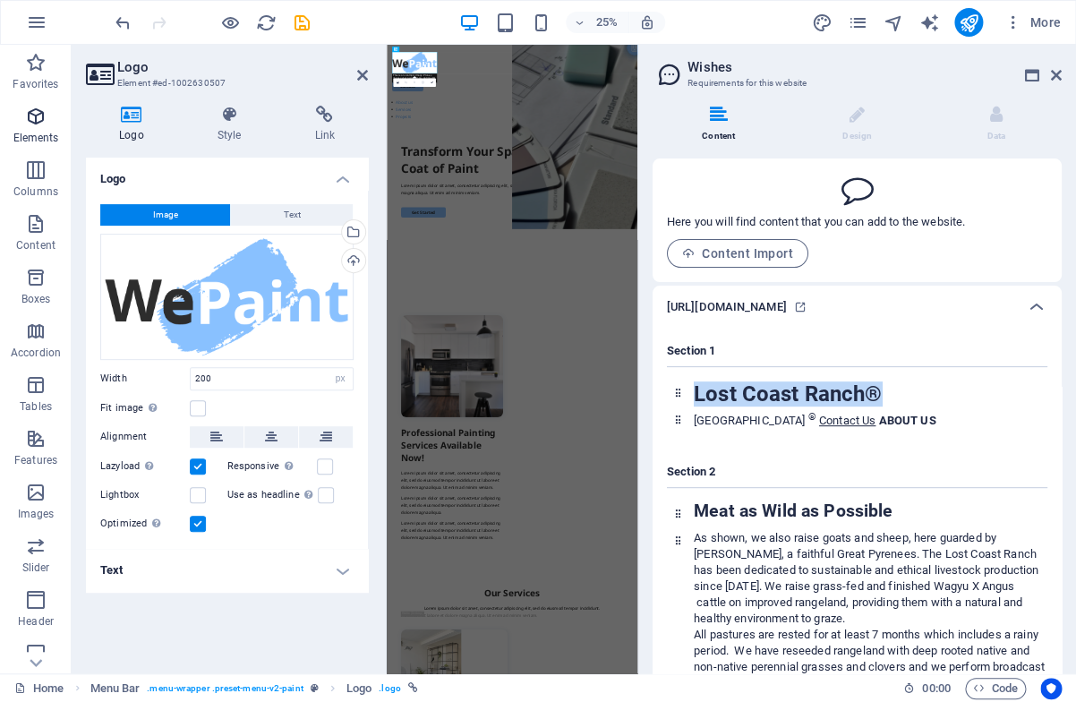
click at [38, 121] on icon "button" at bounding box center [35, 116] width 21 height 21
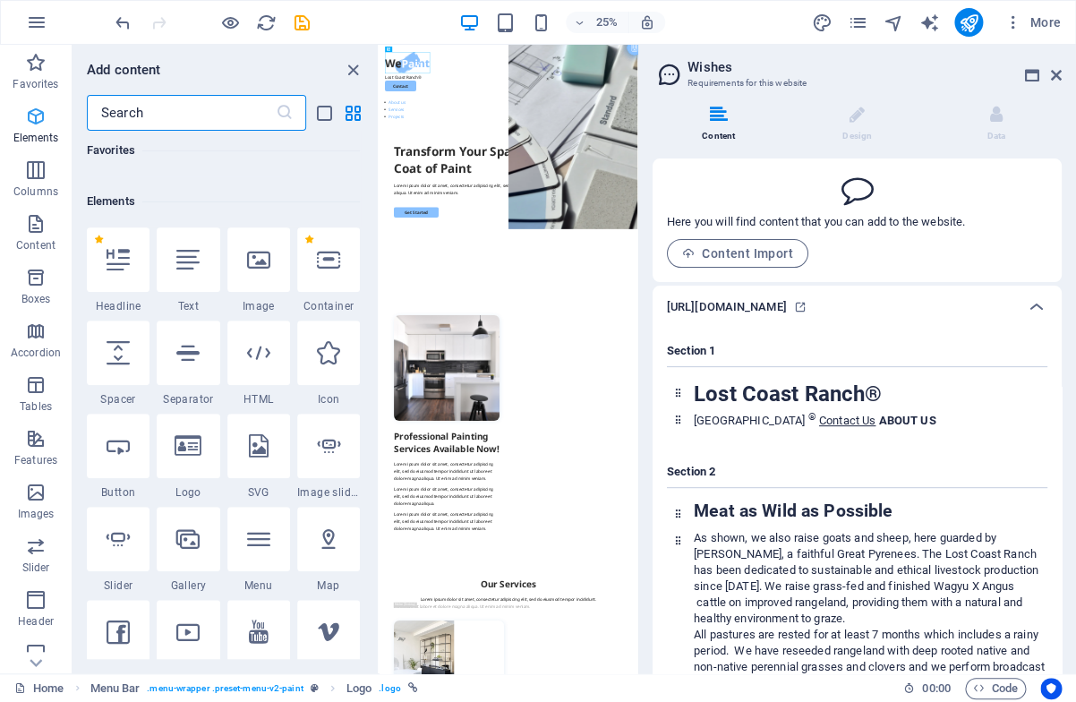
scroll to position [191, 0]
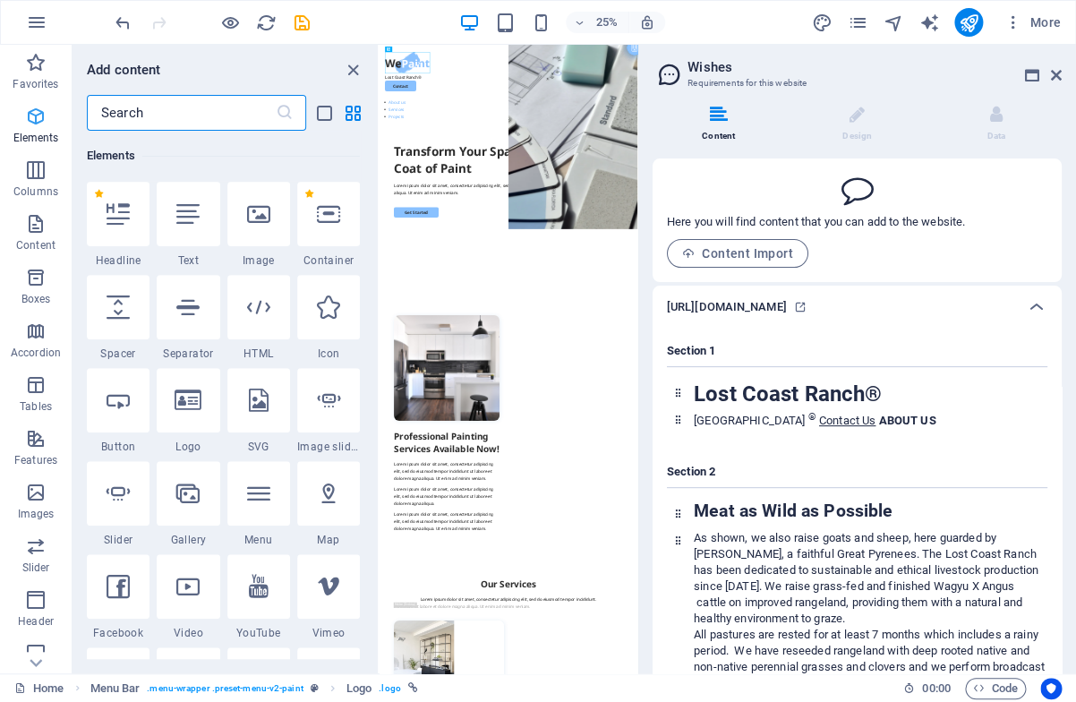
click at [38, 121] on icon "button" at bounding box center [35, 116] width 21 height 21
click at [38, 70] on icon "button" at bounding box center [35, 62] width 21 height 21
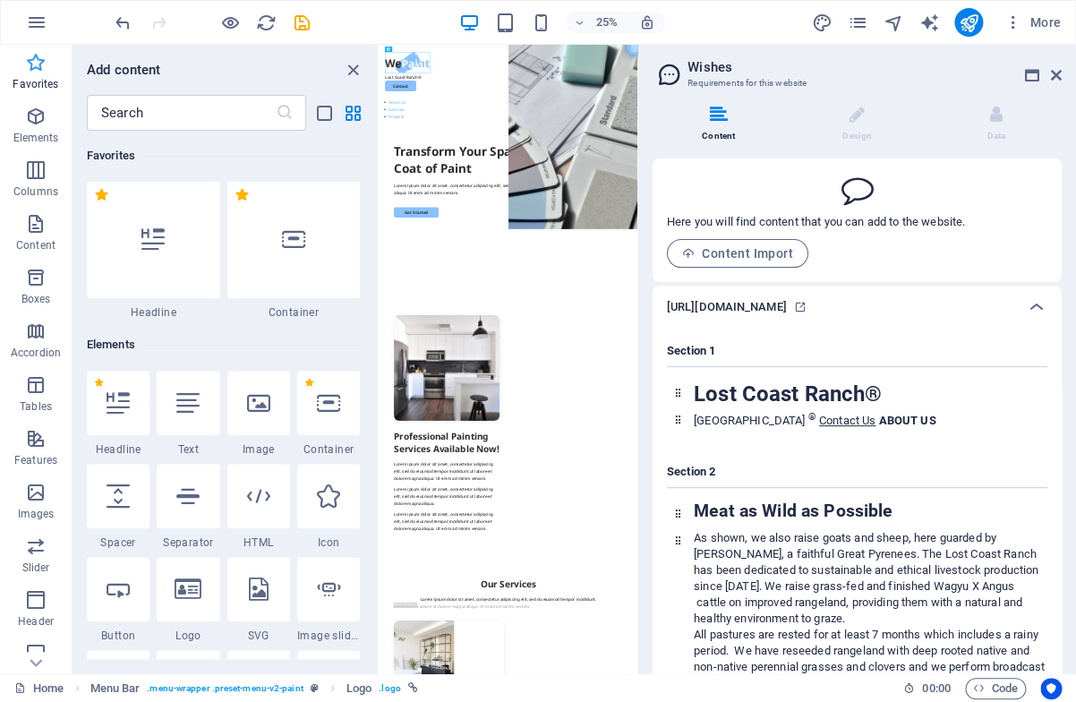
scroll to position [0, 0]
click at [797, 451] on div "Section 2 Meat as Wild as Possible As shown, we also raise goats and sheep, her…" at bounding box center [857, 651] width 380 height 404
click at [1045, 21] on span "More" at bounding box center [1033, 22] width 56 height 18
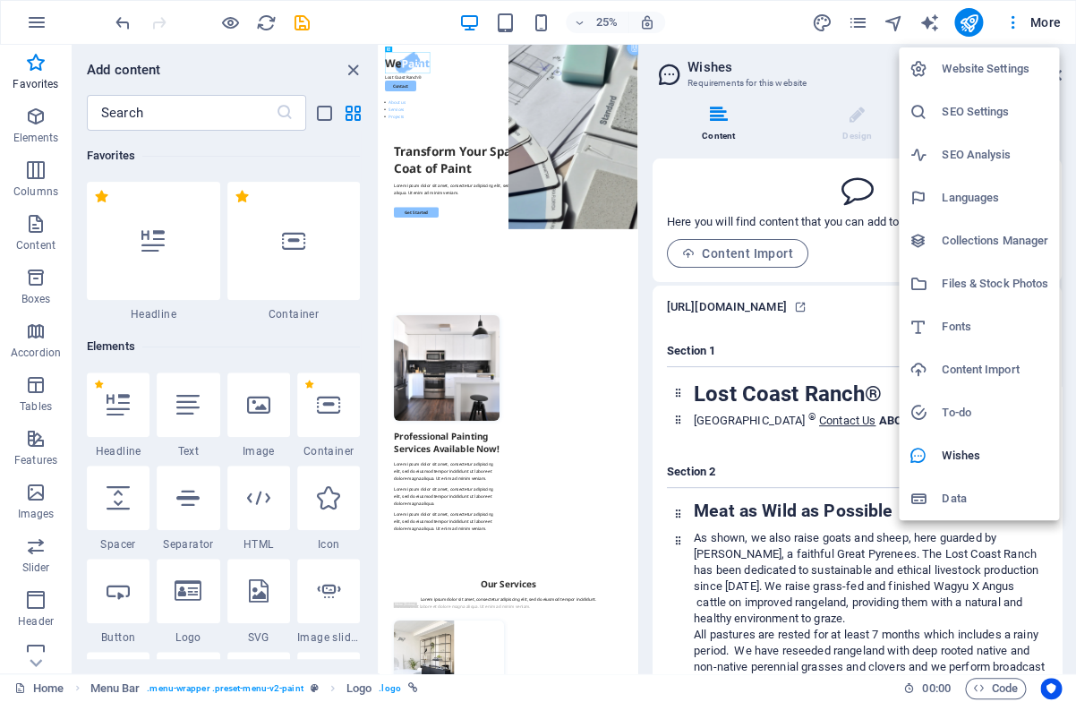
click at [966, 277] on h6 "Files & Stock Photos" at bounding box center [995, 283] width 107 height 21
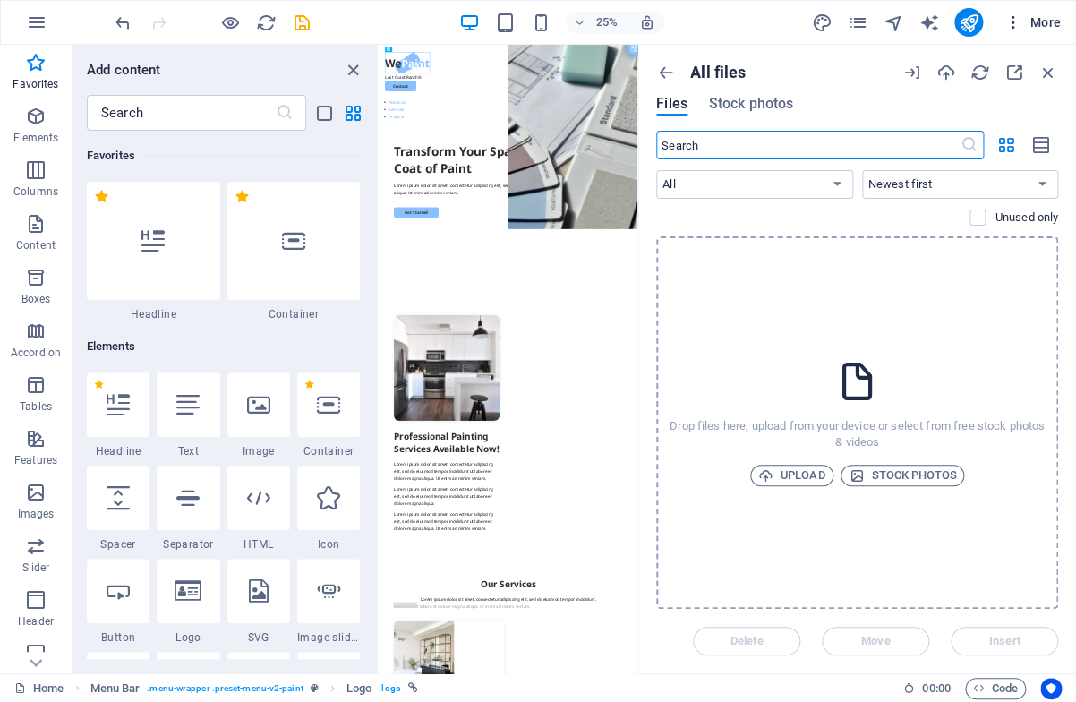
click at [1047, 20] on span "More" at bounding box center [1033, 22] width 56 height 18
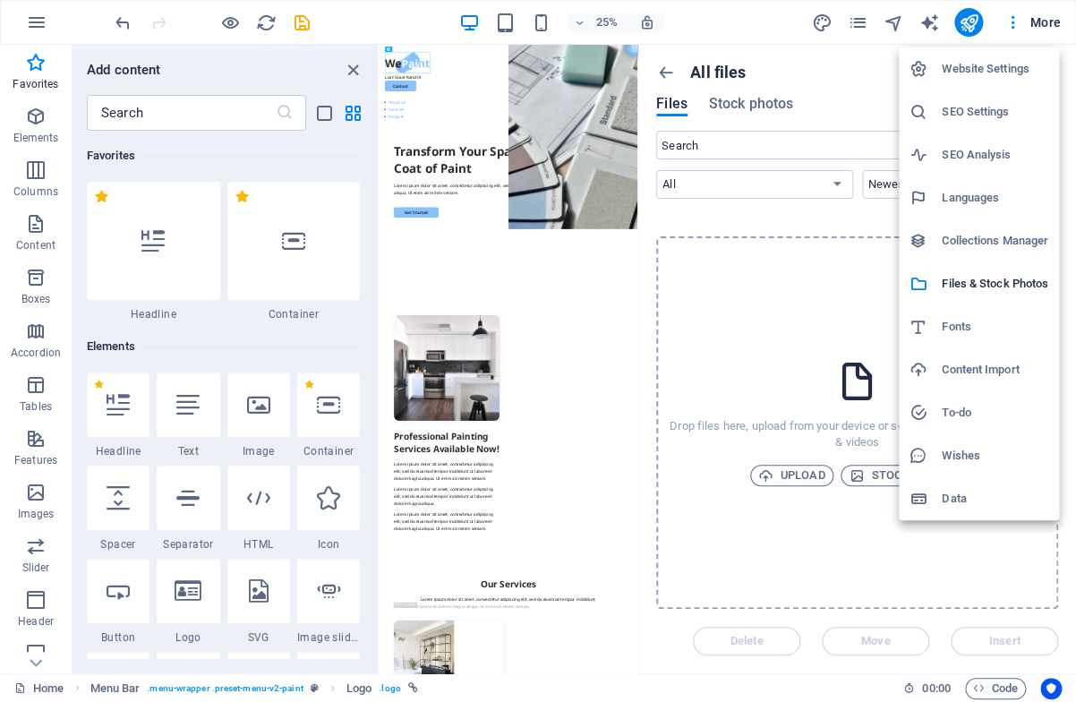
click at [984, 374] on h6 "Content Import" at bounding box center [995, 369] width 107 height 21
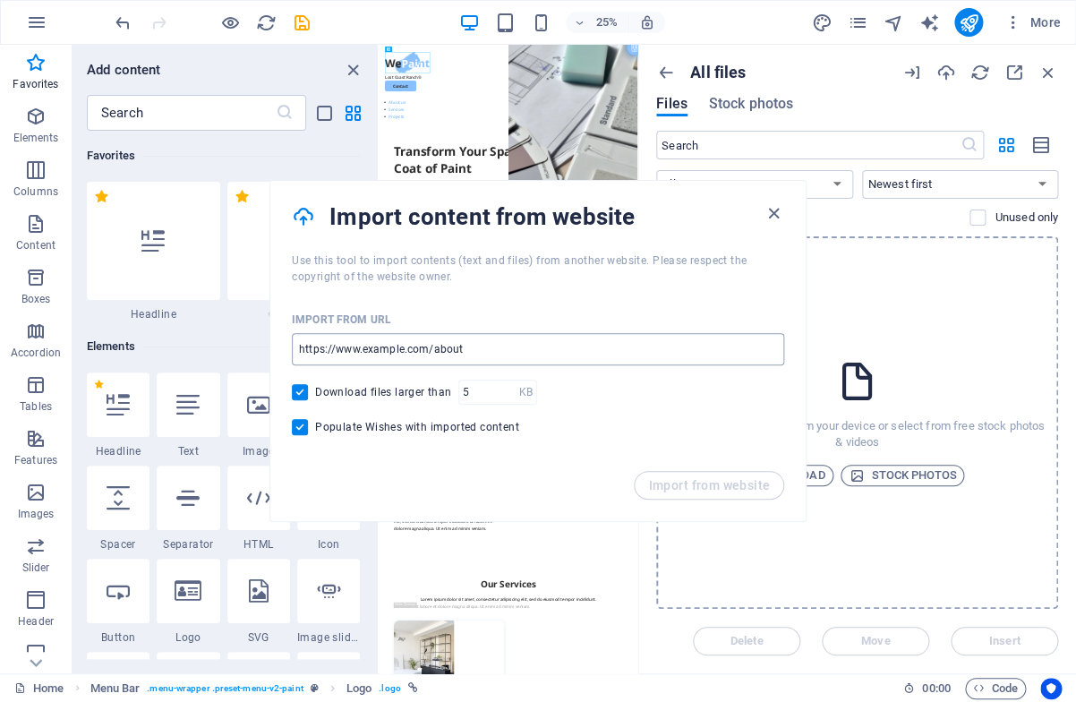
click at [318, 350] on input "url" at bounding box center [538, 349] width 492 height 32
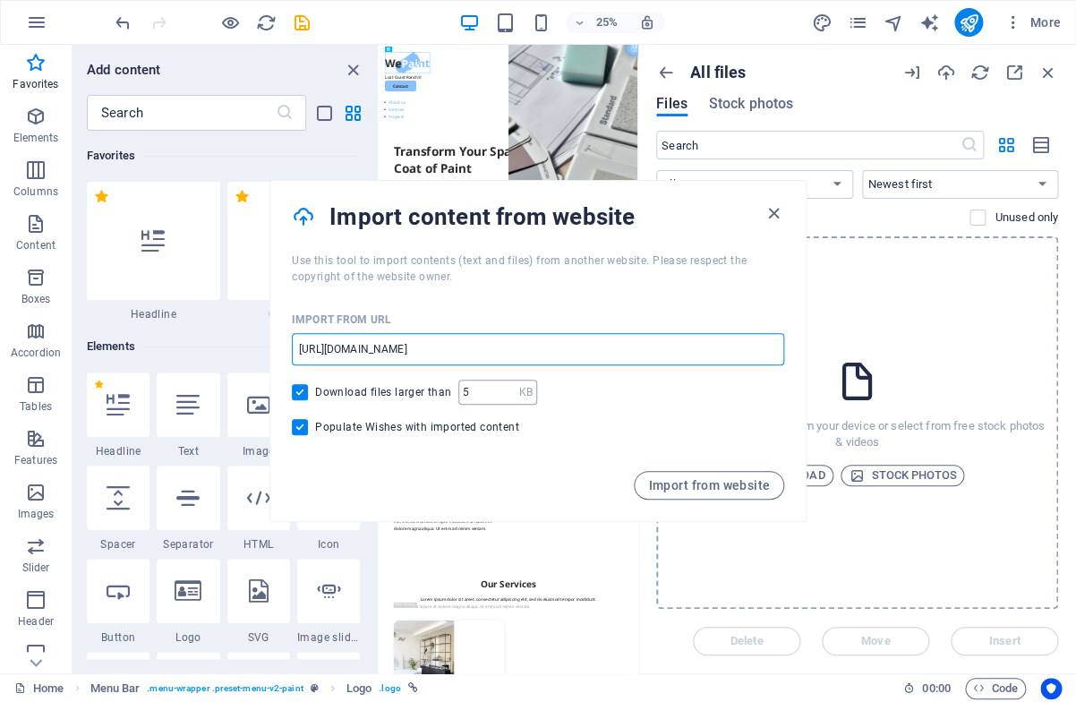
type input "[URL][DOMAIN_NAME]"
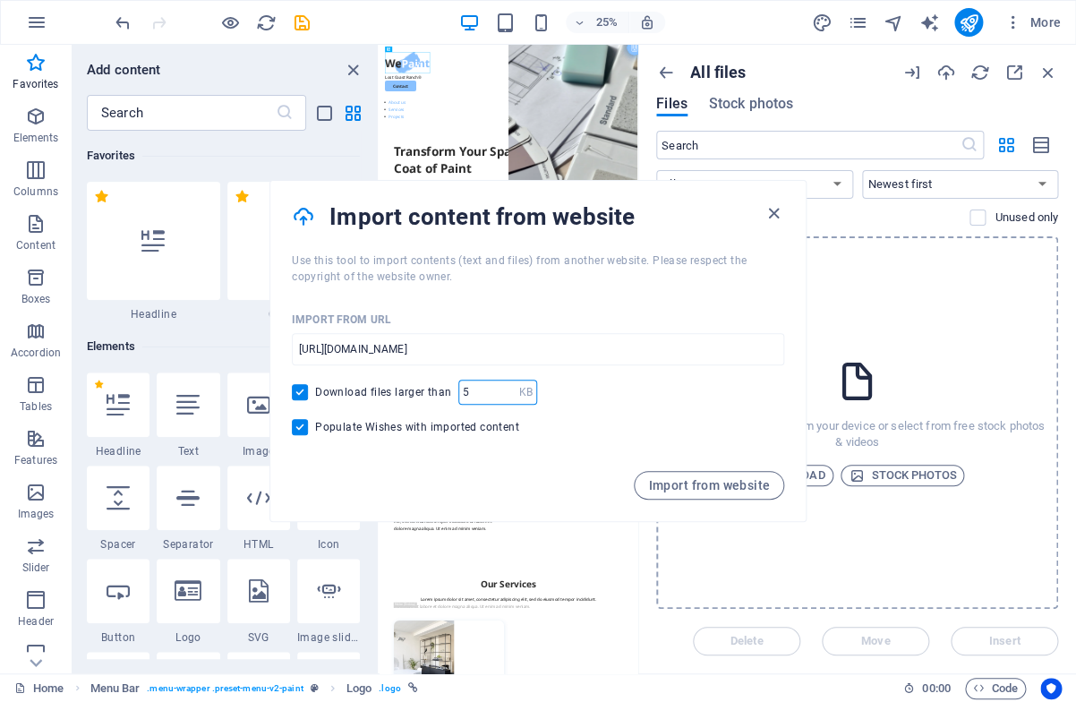
click at [483, 388] on input "number" at bounding box center [488, 392] width 60 height 25
click at [518, 397] on p "KB" at bounding box center [524, 392] width 13 height 18
click at [305, 427] on input "Populate Wishes with imported content" at bounding box center [303, 427] width 23 height 16
checkbox input "false"
click at [715, 484] on span "Import from website" at bounding box center [709, 485] width 122 height 14
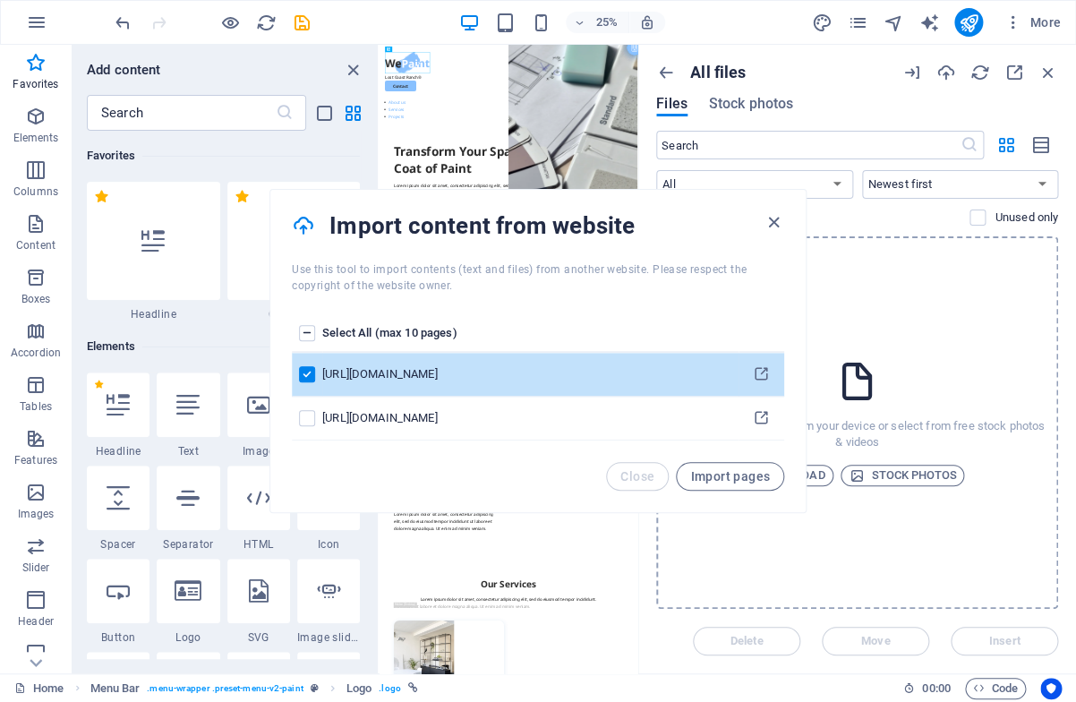
click at [308, 334] on label "pages list" at bounding box center [307, 333] width 16 height 16
click at [0, 0] on input "pages list" at bounding box center [0, 0] width 0 height 0
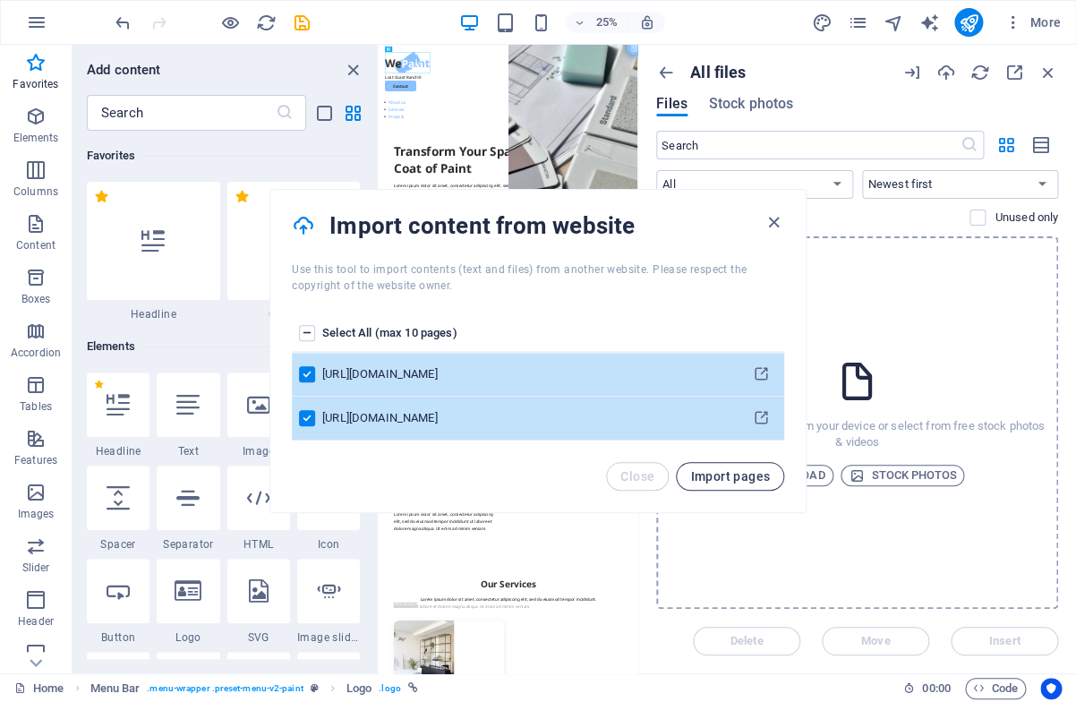
click at [744, 474] on span "Import pages" at bounding box center [730, 476] width 80 height 14
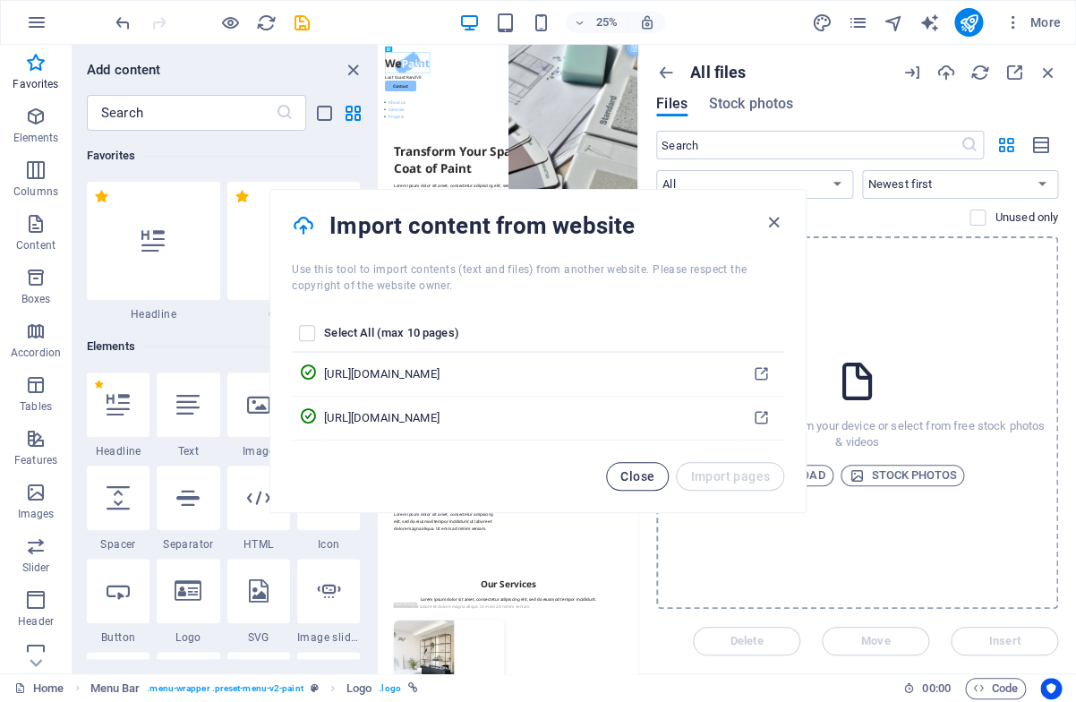
click at [637, 473] on span "Close" at bounding box center [637, 476] width 34 height 14
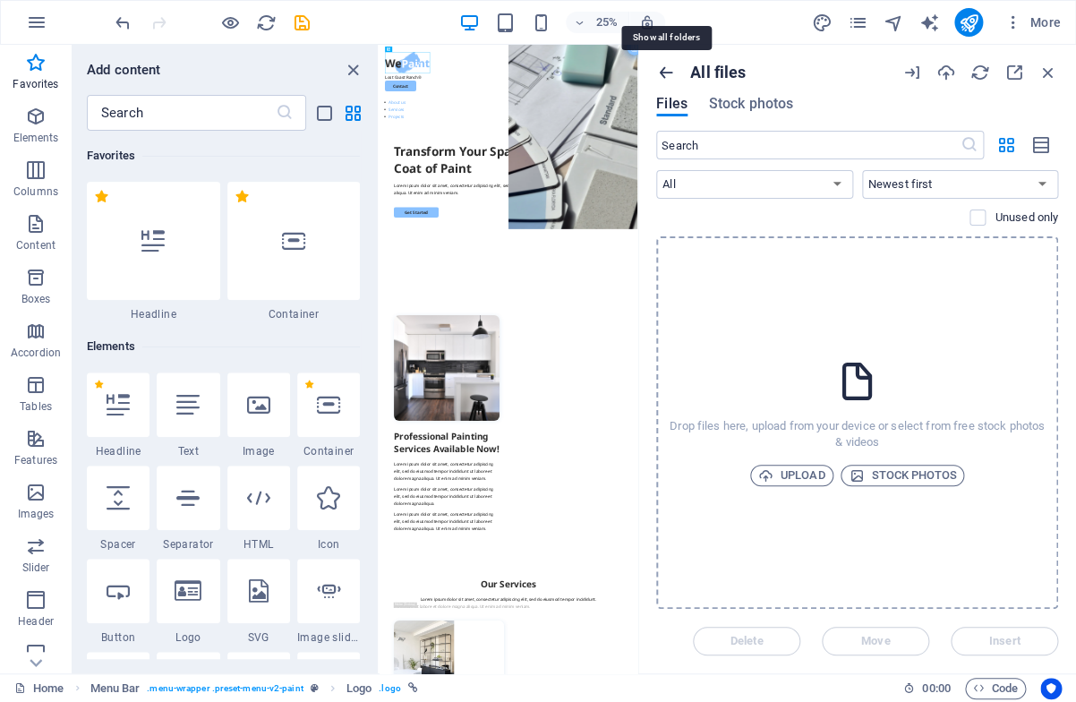
click at [663, 75] on icon "button" at bounding box center [666, 73] width 20 height 20
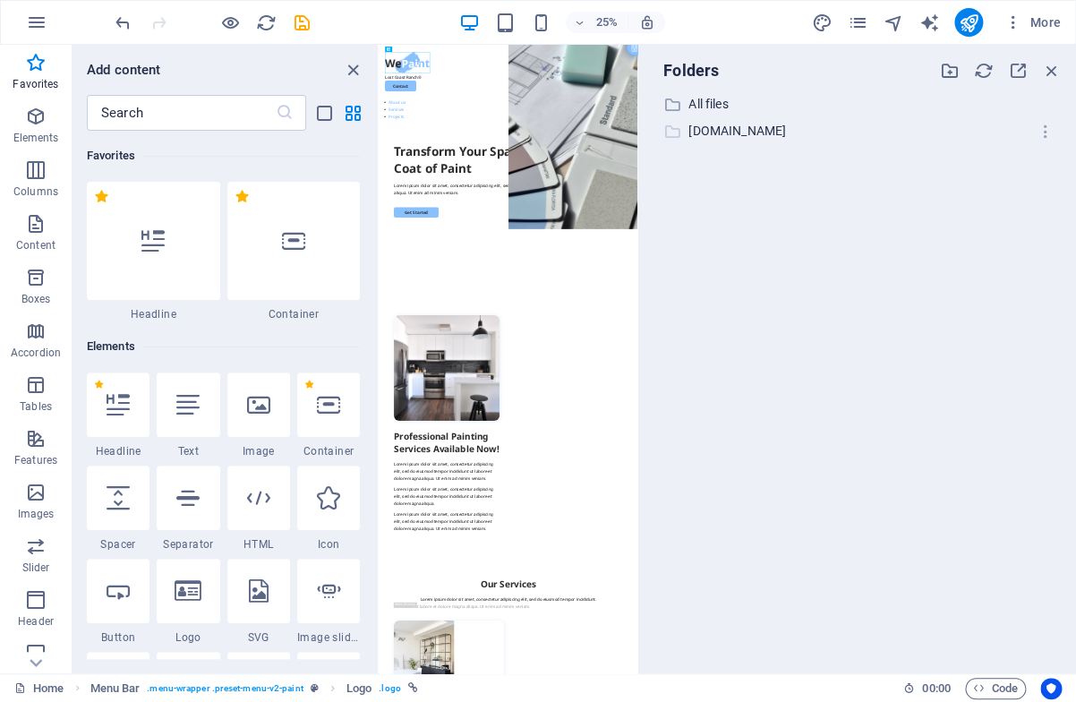
click at [689, 135] on p "[DOMAIN_NAME]" at bounding box center [858, 131] width 340 height 21
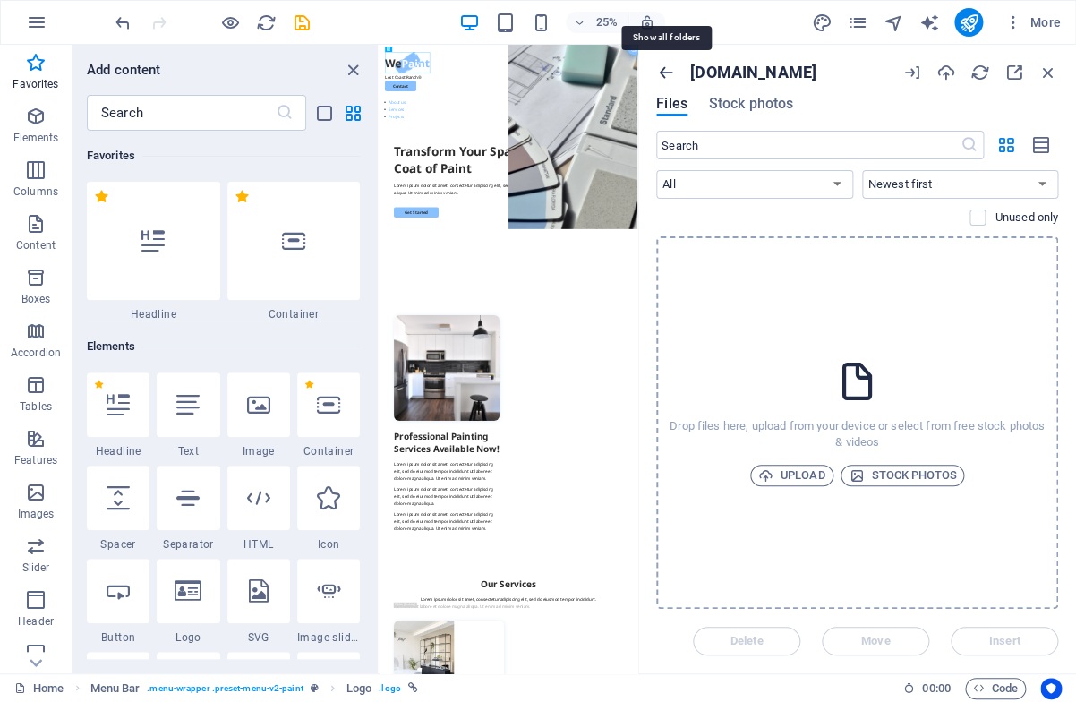
click at [665, 71] on icon "button" at bounding box center [666, 73] width 20 height 20
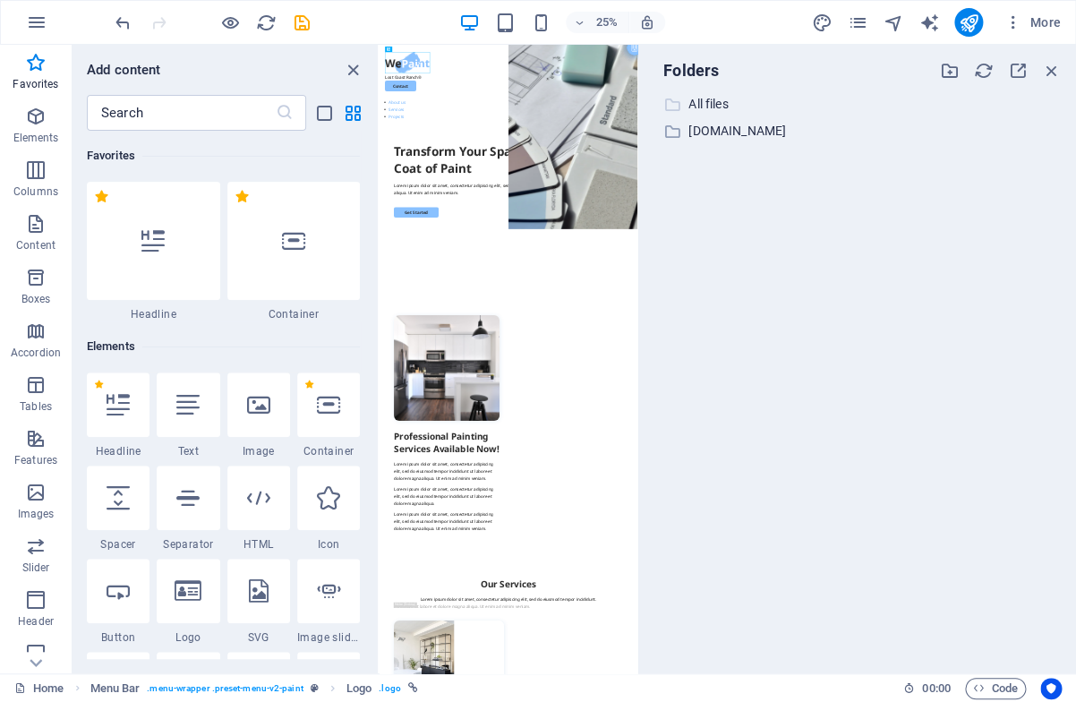
click at [708, 100] on p "All files" at bounding box center [858, 104] width 340 height 21
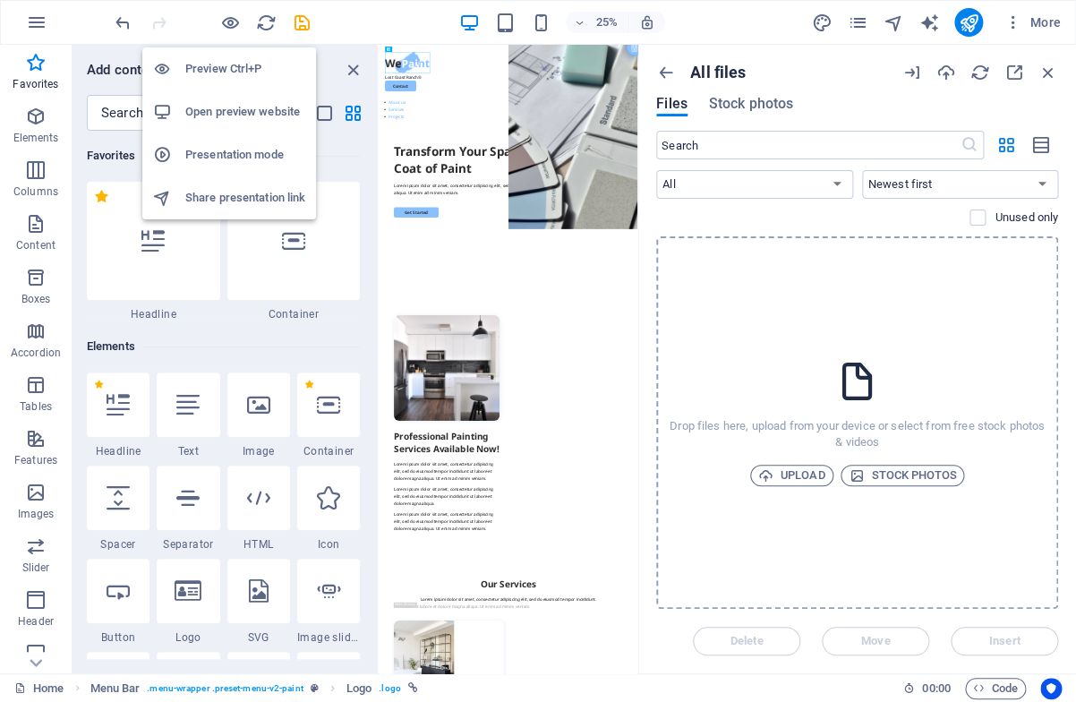
click at [229, 104] on h6 "Open preview website" at bounding box center [245, 111] width 120 height 21
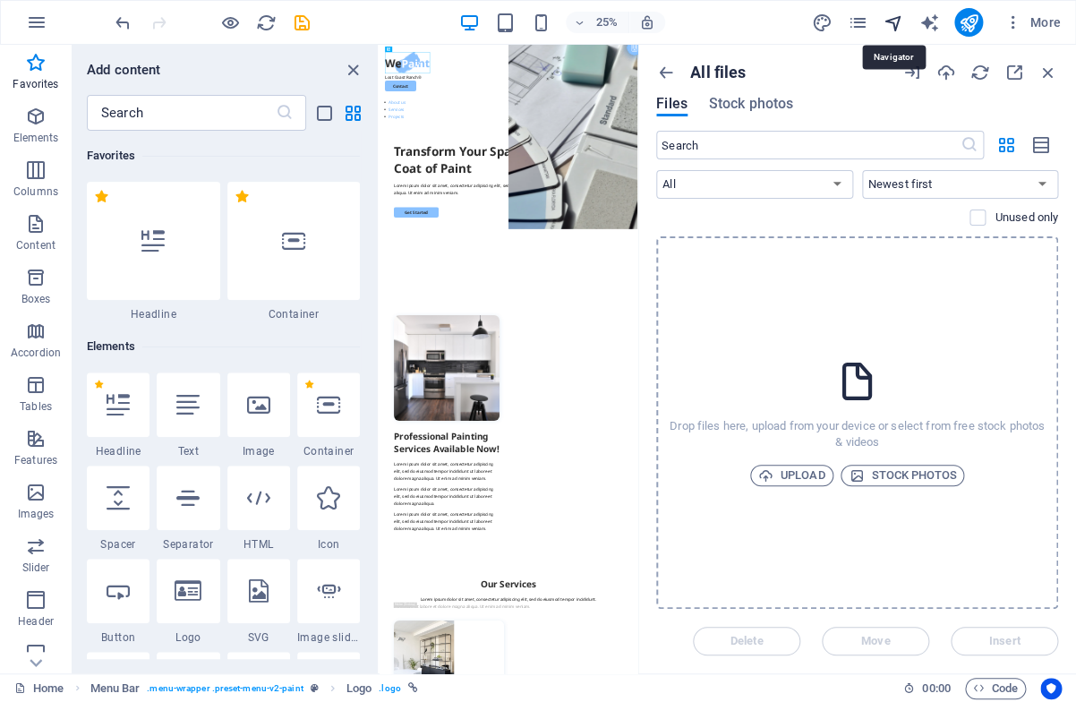
click at [890, 22] on icon "navigator" at bounding box center [893, 23] width 21 height 21
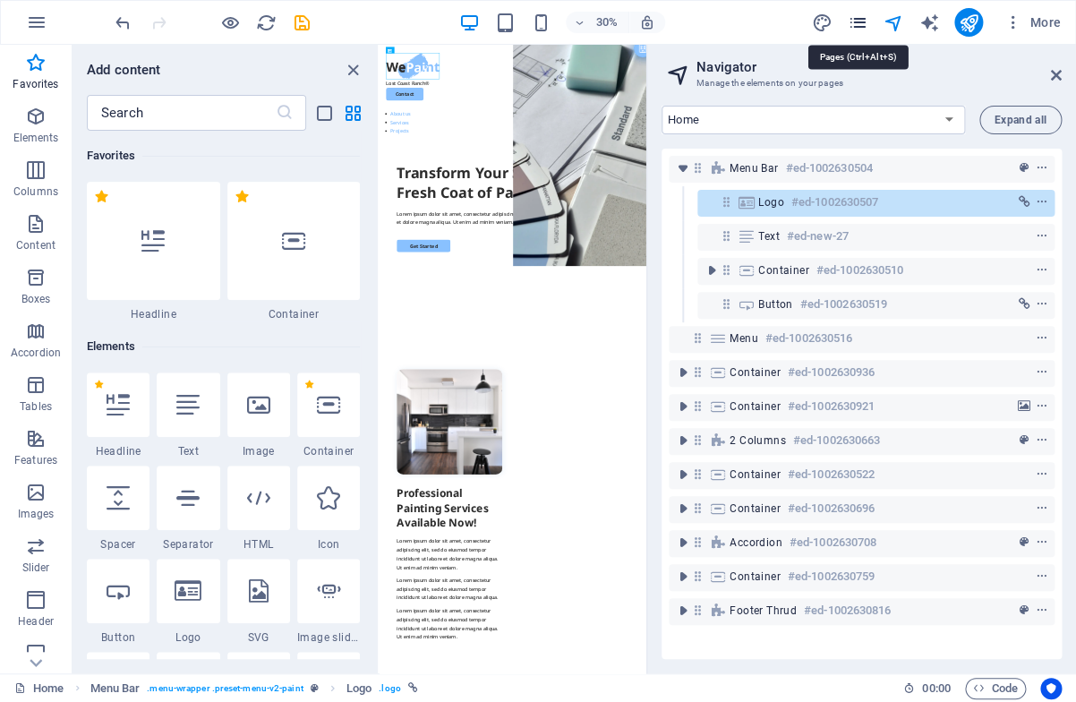
click at [861, 23] on icon "pages" at bounding box center [857, 23] width 21 height 21
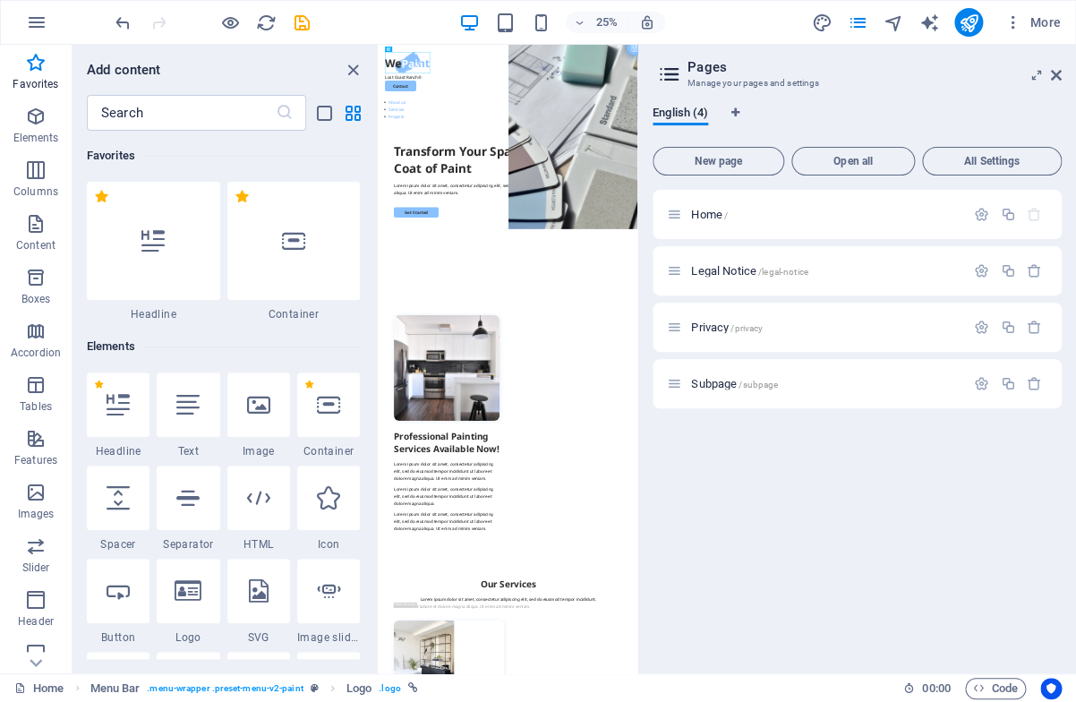
click at [736, 24] on div "25% More" at bounding box center [590, 22] width 956 height 29
click at [37, 225] on icon "button" at bounding box center [35, 223] width 21 height 21
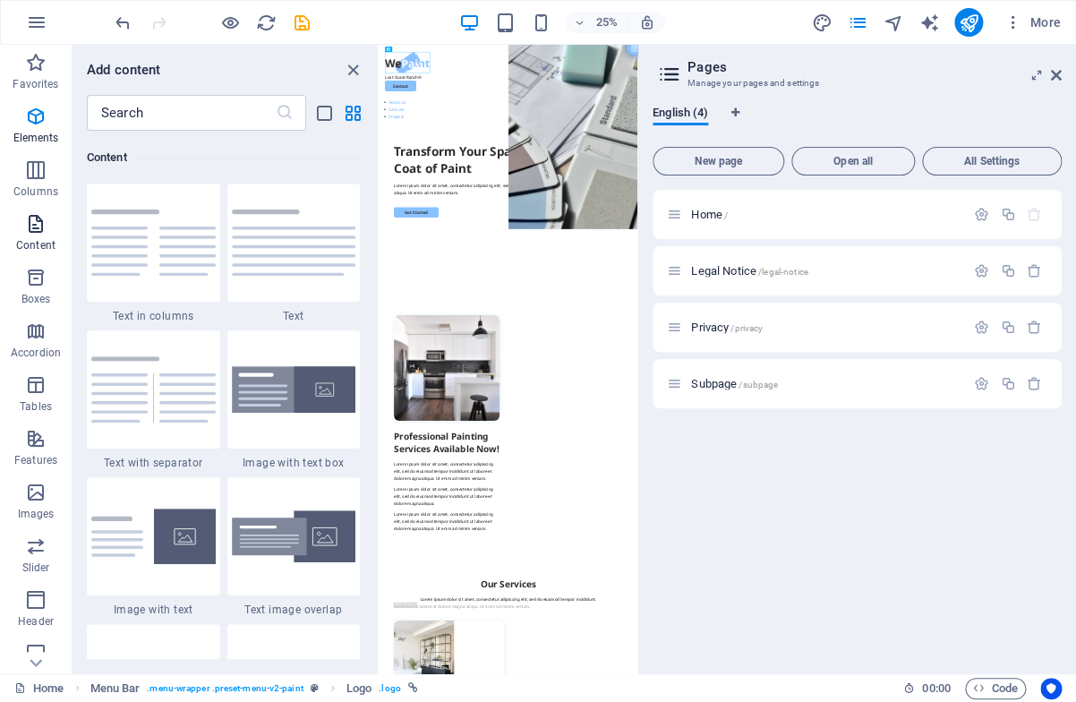
scroll to position [3133, 0]
click at [184, 509] on img at bounding box center [153, 535] width 124 height 56
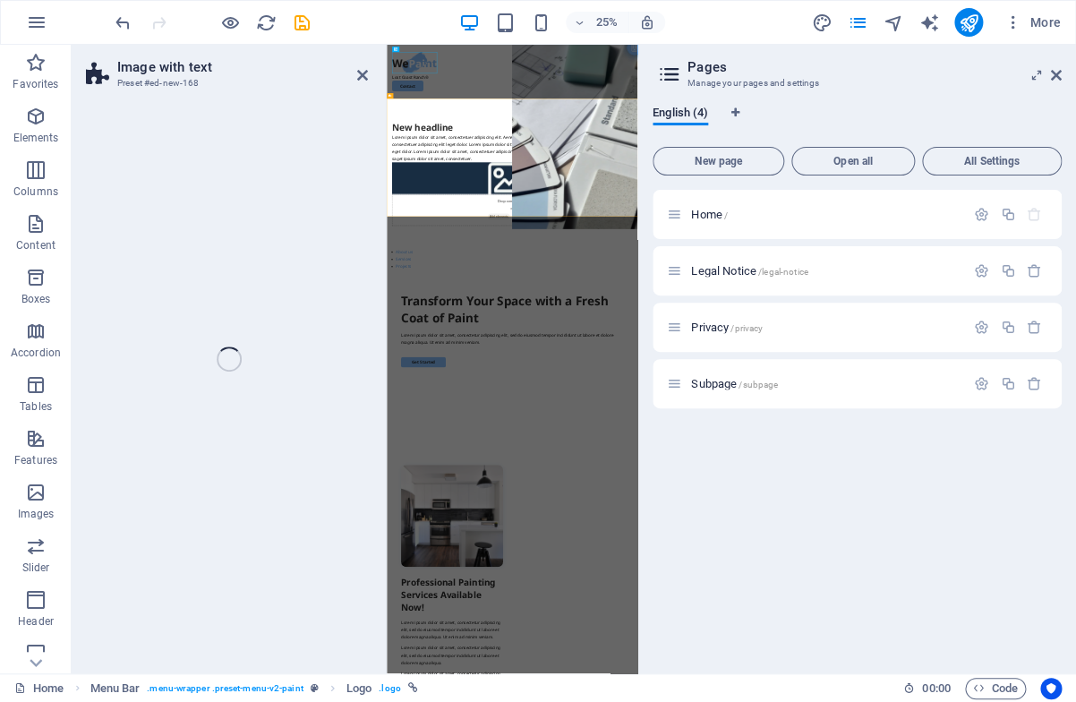
select select "rem"
select select "px"
